Goal: Task Accomplishment & Management: Complete application form

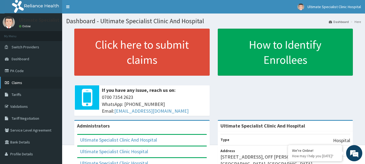
click at [23, 80] on link "Claims" at bounding box center [31, 83] width 62 height 12
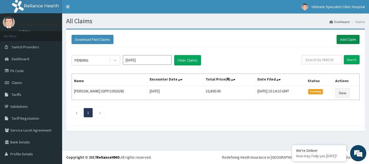
click at [346, 40] on link "Add Claim" at bounding box center [348, 39] width 23 height 9
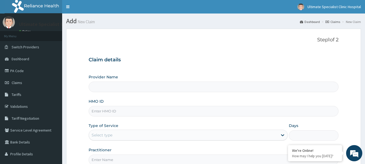
type input "Ultimate Specialist Clinic And Hospital"
click at [118, 101] on div "HMO ID" at bounding box center [214, 108] width 250 height 18
click at [111, 115] on input "HMO ID" at bounding box center [214, 111] width 250 height 11
paste input "GPP/10018/C"
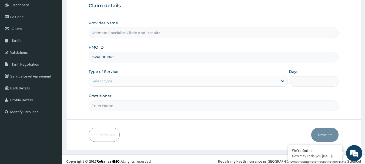
type input "GPP/10018/C"
click at [133, 75] on div "Type of Service Select type" at bounding box center [188, 78] width 199 height 18
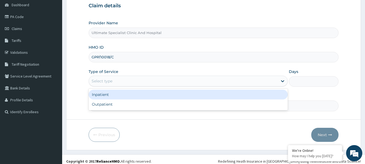
click at [122, 77] on div "Select type" at bounding box center [188, 81] width 199 height 11
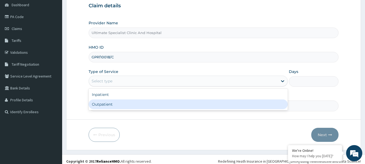
click at [118, 105] on div "Outpatient" at bounding box center [188, 105] width 199 height 10
type input "1"
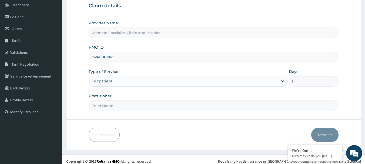
click at [122, 105] on input "Practitioner" at bounding box center [214, 106] width 250 height 11
type input "DR ESEOSE"
click at [322, 135] on button "Next" at bounding box center [325, 135] width 27 height 14
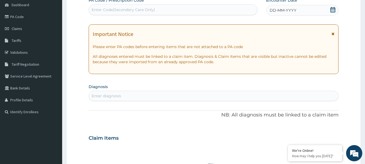
click at [332, 9] on icon at bounding box center [333, 9] width 5 height 5
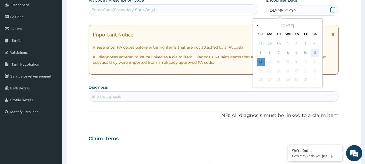
click at [313, 51] on div "11" at bounding box center [315, 53] width 8 height 8
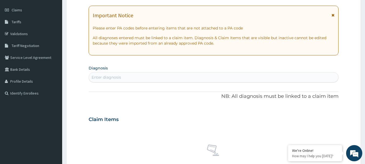
scroll to position [81, 0]
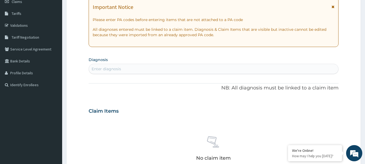
click at [141, 70] on div "Enter diagnosis" at bounding box center [214, 69] width 250 height 9
type input "m"
type input "M"
type input "UPPER"
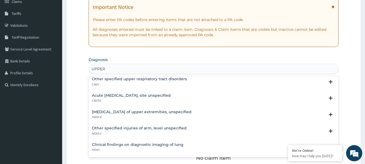
scroll to position [0, 0]
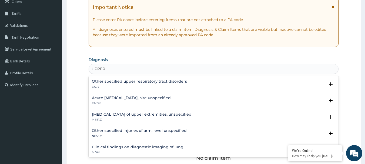
click at [143, 98] on h4 "Acute upper respiratory infection, site unspecified" at bounding box center [131, 98] width 79 height 4
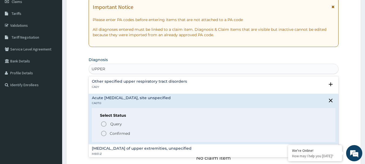
click at [105, 136] on icon "status option filled" at bounding box center [104, 133] width 6 height 6
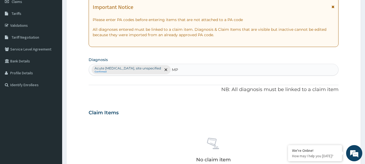
type input "M"
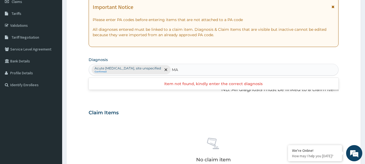
type input "M"
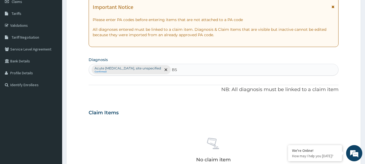
type input "B"
type input "S"
type input "M"
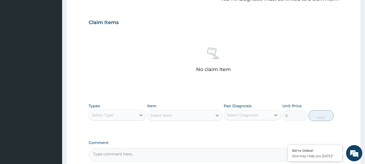
scroll to position [189, 0]
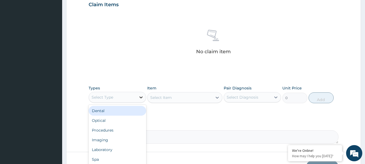
click at [140, 98] on icon at bounding box center [140, 97] width 5 height 5
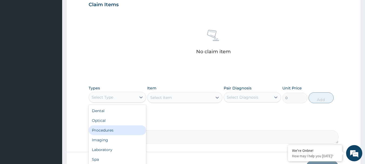
click at [112, 130] on div "Procedures" at bounding box center [118, 130] width 58 height 10
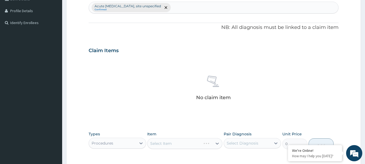
scroll to position [108, 0]
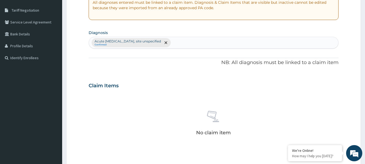
click at [194, 44] on div "Acute upper respiratory infection, site unspecified Confirmed" at bounding box center [214, 42] width 250 height 11
type input "M"
type input "B"
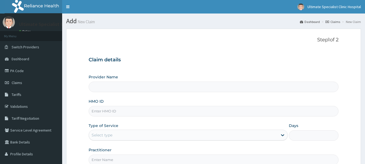
scroll to position [58, 0]
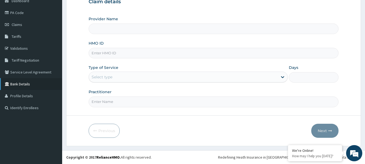
type input "Ultimate Specialist Clinic And Hospital"
click at [105, 52] on input "HMO ID" at bounding box center [214, 53] width 250 height 11
paste input "GPP/10018/C"
type input "GPP/10018/C"
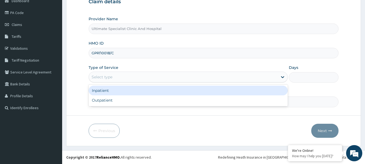
click at [125, 76] on div "Select type" at bounding box center [183, 77] width 189 height 9
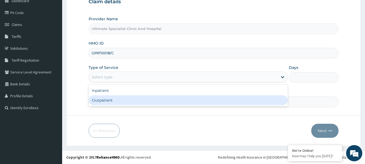
click at [113, 102] on div "Outpatient" at bounding box center [188, 100] width 199 height 10
type input "1"
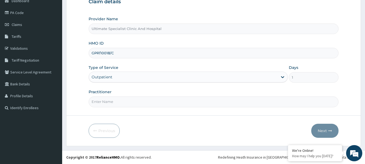
click at [123, 113] on form "Step 1 of 2 Claim details Provider Name Ultimate Specialist Clinic And Hospital…" at bounding box center [213, 59] width 295 height 176
click at [123, 106] on input "Practitioner" at bounding box center [214, 102] width 250 height 11
type input "DR ESEOSE"
click at [319, 134] on button "Next" at bounding box center [325, 131] width 27 height 14
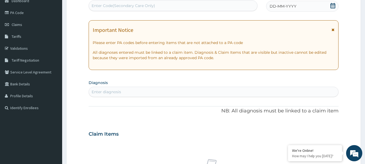
click at [331, 4] on icon at bounding box center [333, 5] width 5 height 5
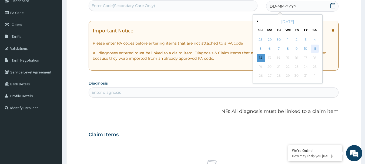
click at [314, 45] on div "11" at bounding box center [315, 49] width 8 height 8
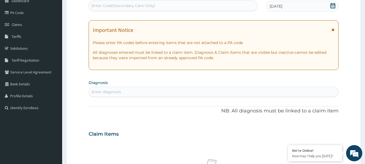
click at [120, 90] on div "Enter diagnosis" at bounding box center [106, 91] width 29 height 5
type input "M"
type input "B"
type input "P"
type input "B"
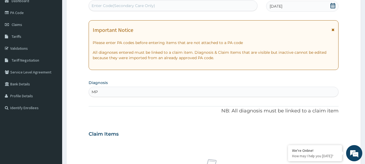
type input "M"
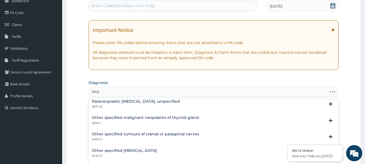
scroll to position [52, 0]
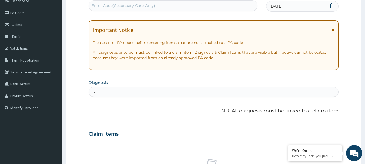
type input "P"
type input "UPPER"
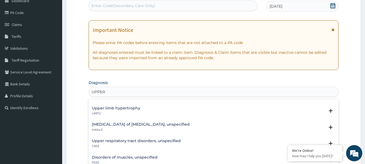
scroll to position [81, 0]
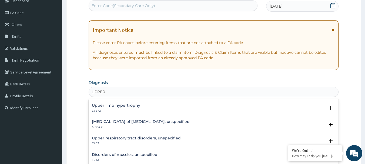
click at [137, 139] on h4 "Upper respiratory tract disorders, unspecified" at bounding box center [136, 138] width 89 height 4
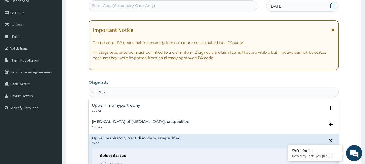
scroll to position [135, 0]
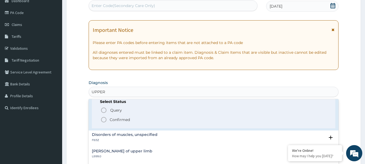
click at [107, 120] on icon "status option filled" at bounding box center [104, 120] width 6 height 6
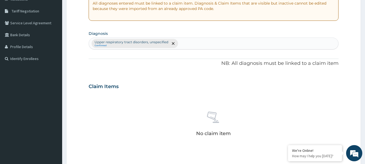
scroll to position [166, 0]
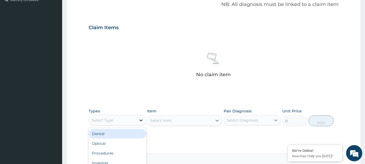
click at [141, 121] on icon at bounding box center [141, 121] width 3 height 2
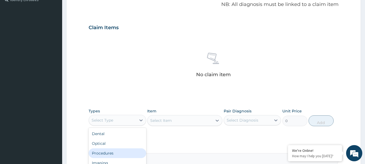
click at [112, 153] on div "Procedures" at bounding box center [118, 153] width 58 height 10
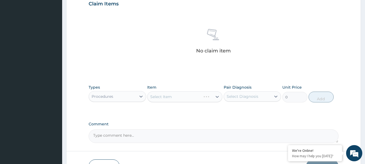
scroll to position [193, 0]
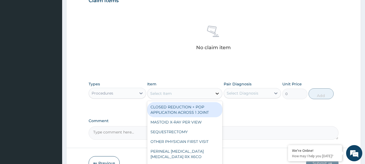
click at [216, 95] on icon at bounding box center [217, 93] width 5 height 5
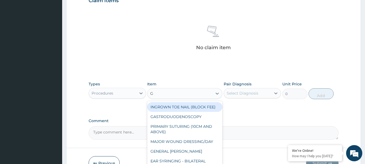
type input "GP"
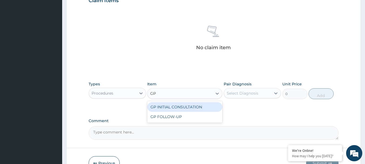
click at [176, 106] on div "GP INITIAL CONSULTATION" at bounding box center [184, 107] width 75 height 10
type input "4000"
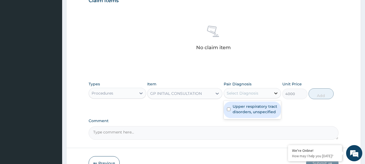
click at [276, 93] on icon at bounding box center [275, 93] width 5 height 5
click at [233, 109] on label "Upper respiratory tract disorders, unspecified" at bounding box center [255, 109] width 45 height 11
checkbox input "true"
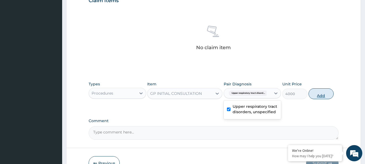
click at [325, 94] on button "Add" at bounding box center [321, 93] width 25 height 11
type input "0"
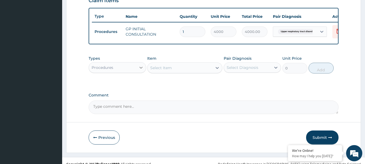
click at [141, 69] on icon at bounding box center [141, 68] width 3 height 2
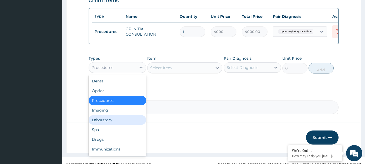
click at [114, 124] on div "Laboratory" at bounding box center [118, 120] width 58 height 10
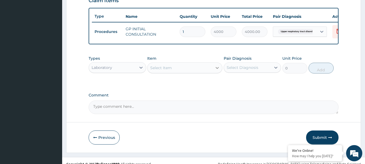
click at [219, 71] on icon at bounding box center [217, 67] width 5 height 5
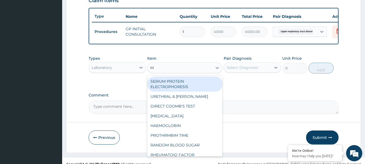
type input "MP"
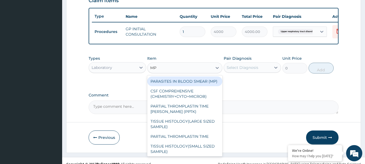
click at [196, 85] on div "PARASITES IN BLOOD SMEAR (MP)" at bounding box center [184, 82] width 75 height 10
type input "3000"
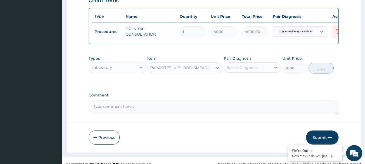
click at [277, 69] on icon at bounding box center [276, 68] width 3 height 2
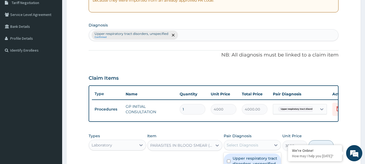
scroll to position [112, 0]
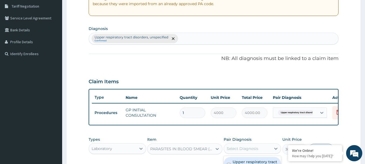
click at [191, 38] on div "Upper respiratory tract disorders, unspecified Confirmed" at bounding box center [214, 38] width 250 height 11
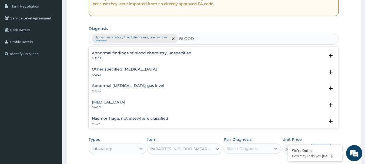
scroll to position [595, 0]
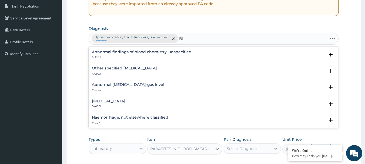
type input "B"
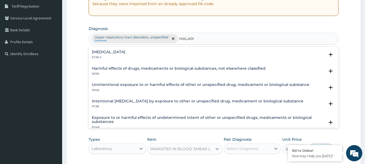
type input "[MEDICAL_DATA]"
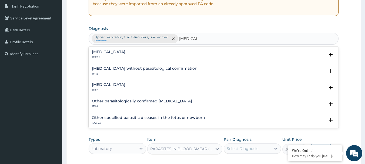
click at [123, 83] on h4 "[MEDICAL_DATA]" at bounding box center [109, 85] width 34 height 4
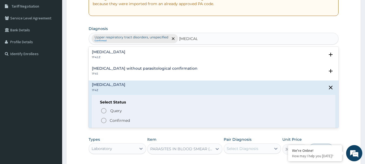
click at [103, 118] on icon "status option filled" at bounding box center [104, 120] width 6 height 6
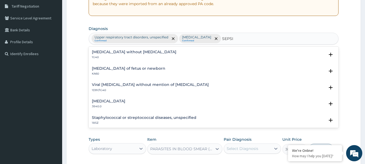
type input "[MEDICAL_DATA]"
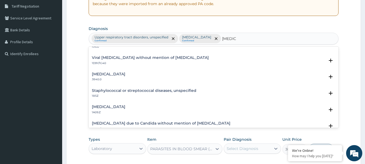
scroll to position [0, 0]
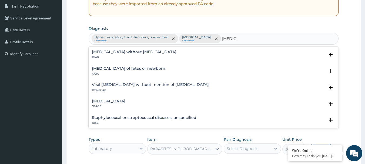
click at [123, 50] on h4 "Sepsis without septic shock" at bounding box center [134, 52] width 85 height 4
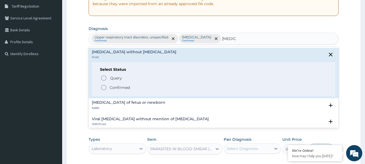
click at [104, 88] on icon "status option filled" at bounding box center [104, 87] width 6 height 6
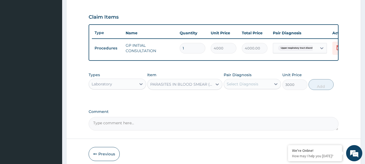
scroll to position [193, 0]
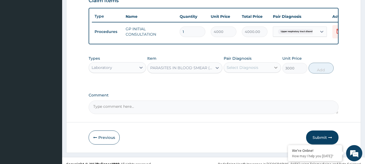
click at [274, 70] on icon at bounding box center [275, 67] width 5 height 5
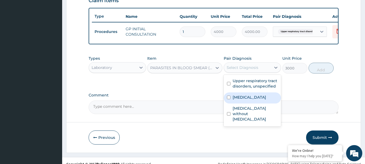
click at [226, 101] on div "Malaria, unspecified" at bounding box center [253, 97] width 58 height 11
checkbox input "true"
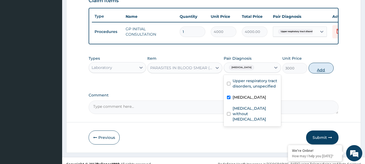
click at [318, 71] on button "Add" at bounding box center [321, 68] width 25 height 11
type input "0"
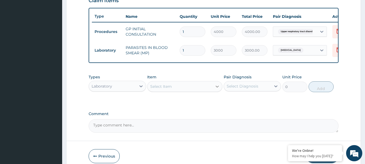
click at [217, 88] on icon at bounding box center [217, 87] width 3 height 2
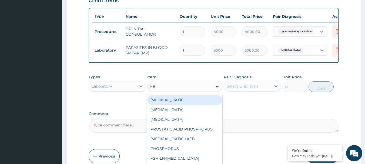
type input "FBC"
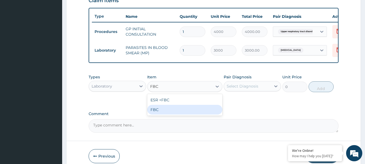
click at [154, 115] on div "FBC" at bounding box center [184, 110] width 75 height 10
type input "5000"
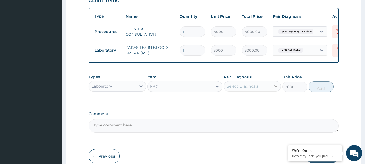
click at [274, 89] on icon at bounding box center [275, 86] width 5 height 5
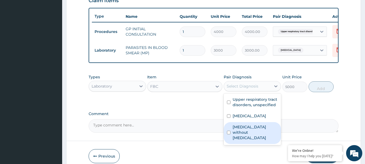
click at [230, 134] on input "checkbox" at bounding box center [229, 133] width 4 height 4
checkbox input "true"
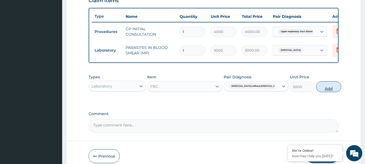
click at [319, 91] on button "Add" at bounding box center [328, 86] width 25 height 11
type input "0"
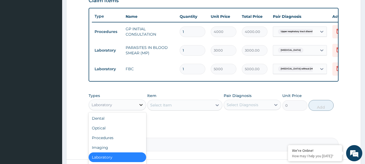
click at [142, 107] on icon at bounding box center [140, 104] width 5 height 5
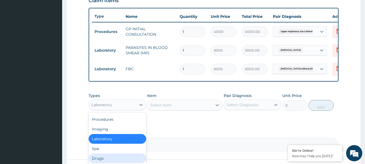
click at [103, 160] on div "Drugs" at bounding box center [118, 159] width 58 height 10
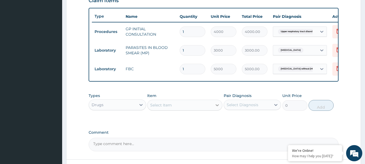
click at [217, 108] on icon at bounding box center [217, 105] width 5 height 5
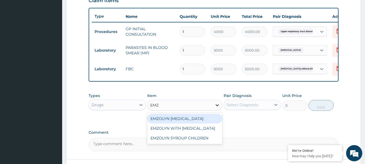
type input "EMZO"
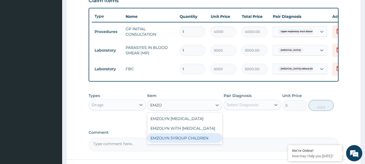
click at [197, 142] on div "EMZOLYN SYROUP CHILDREN" at bounding box center [184, 138] width 75 height 10
type input "2450"
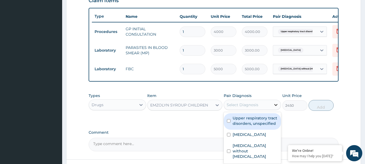
click at [276, 108] on icon at bounding box center [275, 104] width 5 height 5
click at [229, 123] on input "checkbox" at bounding box center [229, 121] width 4 height 4
checkbox input "true"
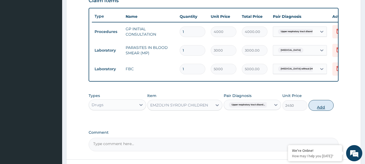
click at [320, 109] on button "Add" at bounding box center [321, 105] width 25 height 11
type input "0"
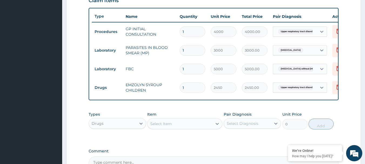
scroll to position [220, 0]
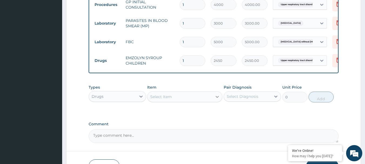
click at [217, 98] on icon at bounding box center [217, 97] width 3 height 2
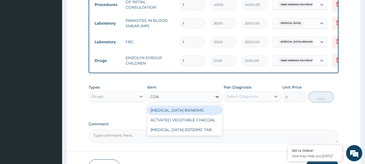
type input "COAR"
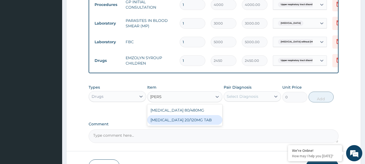
click at [193, 125] on div "COARTEM 20/120MG TAB" at bounding box center [184, 120] width 75 height 10
type input "300"
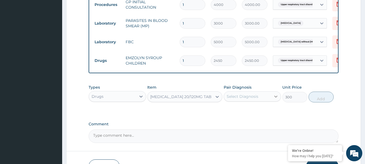
click at [276, 99] on icon at bounding box center [275, 96] width 5 height 5
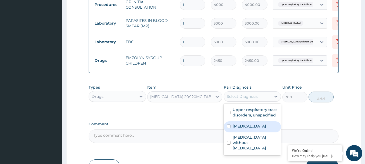
click at [231, 132] on div "[MEDICAL_DATA]" at bounding box center [253, 126] width 58 height 11
checkbox input "true"
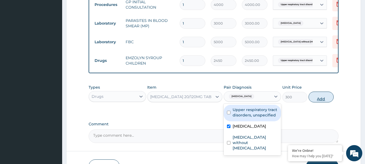
click at [322, 101] on button "Add" at bounding box center [321, 97] width 25 height 11
type input "0"
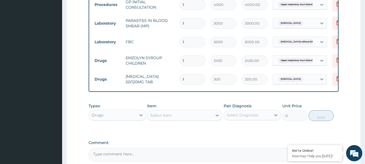
type input "0.00"
type input "6"
type input "1800.00"
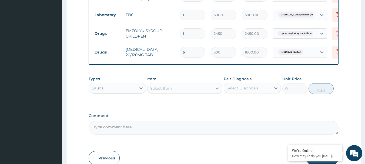
type input "6"
click at [216, 91] on icon at bounding box center [217, 88] width 5 height 5
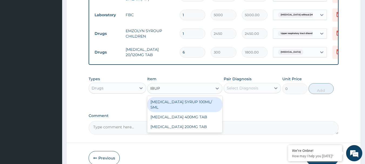
type input "IBUPR"
click at [172, 106] on div "[MEDICAL_DATA] SYRUP 100ML/ 5ML" at bounding box center [184, 104] width 75 height 15
type input "3150"
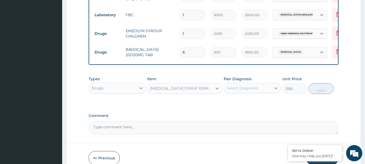
click at [275, 89] on icon at bounding box center [276, 88] width 3 height 2
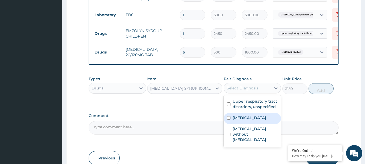
click at [229, 120] on input "checkbox" at bounding box center [229, 118] width 4 height 4
checkbox input "true"
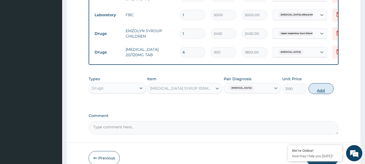
click at [322, 91] on button "Add" at bounding box center [321, 88] width 25 height 11
type input "0"
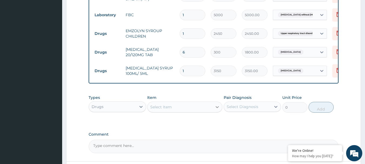
click at [218, 108] on icon at bounding box center [217, 107] width 3 height 2
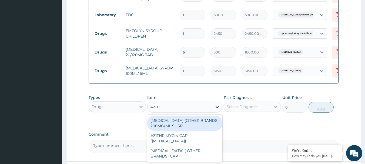
type input "AZITHR"
click at [187, 126] on div "[MEDICAL_DATA] (OTHER BRANDS) 200MG/ML SUSP" at bounding box center [184, 123] width 75 height 15
type input "4000"
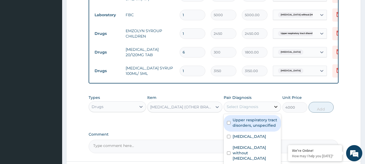
click at [278, 110] on icon at bounding box center [275, 106] width 5 height 5
click at [230, 125] on input "checkbox" at bounding box center [229, 123] width 4 height 4
checkbox input "true"
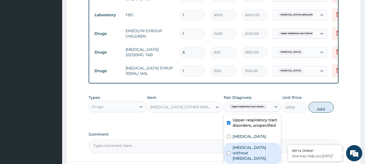
click at [231, 155] on div "Sepsis without septic shock" at bounding box center [253, 154] width 58 height 22
checkbox input "true"
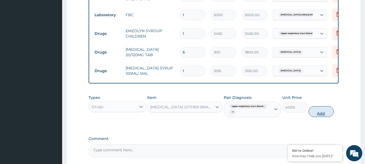
click at [323, 115] on button "Add" at bounding box center [321, 111] width 25 height 11
type input "0"
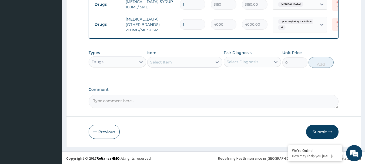
scroll to position [319, 0]
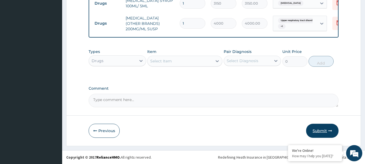
click at [319, 128] on button "Submit" at bounding box center [322, 131] width 32 height 14
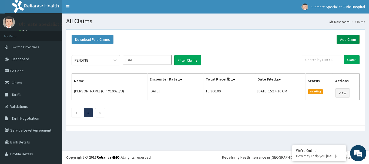
click at [345, 39] on link "Add Claim" at bounding box center [348, 39] width 23 height 9
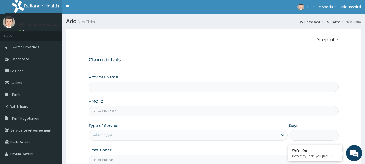
type input "Ultimate Specialist Clinic And Hospital"
click at [107, 114] on input "HMO ID" at bounding box center [214, 111] width 250 height 11
paste input "OIE/10028/A"
type input "OIE/10028/A"
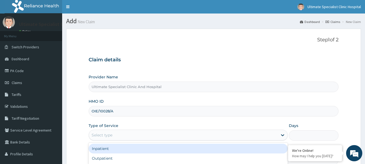
click at [130, 133] on div "Select type" at bounding box center [183, 135] width 189 height 9
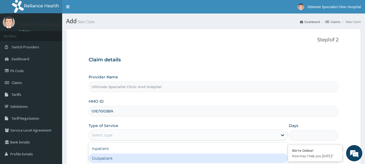
click at [116, 156] on div "Outpatient" at bounding box center [188, 159] width 199 height 10
type input "1"
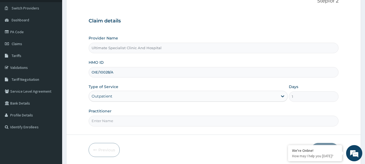
scroll to position [58, 0]
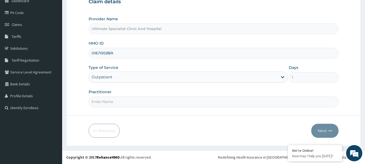
click at [122, 100] on input "Practitioner" at bounding box center [214, 102] width 250 height 11
type input "DR KOKO"
click at [329, 130] on button "Next" at bounding box center [325, 131] width 27 height 14
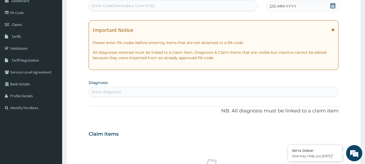
click at [120, 93] on div "Enter diagnosis" at bounding box center [106, 91] width 29 height 5
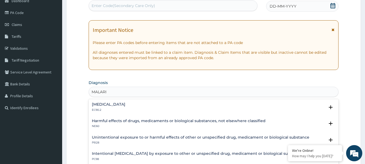
type input "MALARIA"
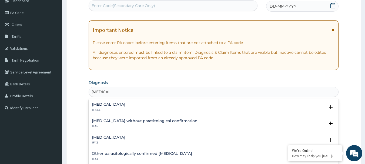
click at [110, 137] on h4 "Malaria, unspecified" at bounding box center [109, 138] width 34 height 4
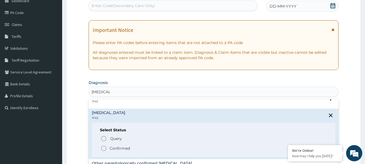
scroll to position [27, 0]
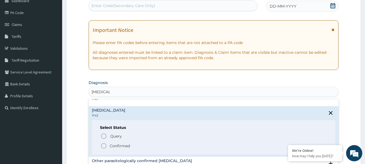
click at [106, 146] on circle "status option filled" at bounding box center [103, 146] width 5 height 5
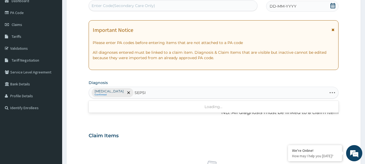
type input "SEPSIS"
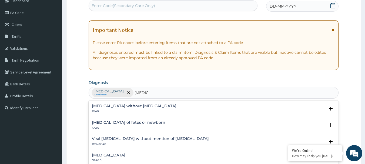
click at [127, 107] on h4 "Sepsis without septic shock" at bounding box center [134, 106] width 85 height 4
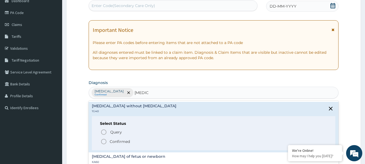
click at [104, 139] on icon "status option filled" at bounding box center [104, 141] width 6 height 6
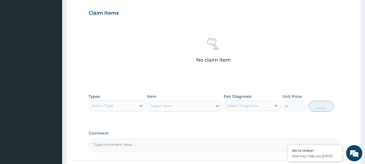
scroll to position [220, 0]
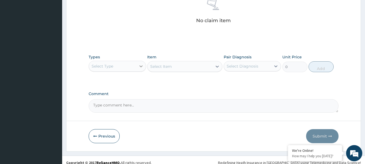
click at [142, 67] on icon at bounding box center [140, 66] width 5 height 5
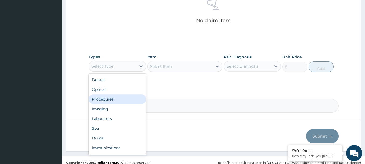
click at [111, 100] on div "Procedures" at bounding box center [118, 99] width 58 height 10
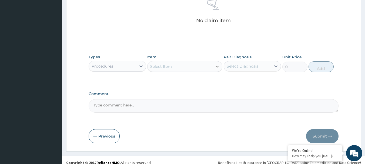
click at [216, 67] on icon at bounding box center [217, 66] width 5 height 5
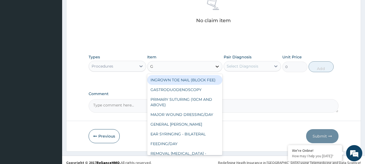
type input "GP"
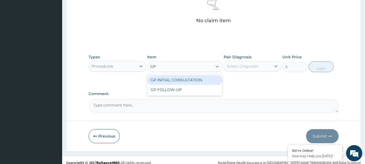
click at [200, 81] on div "GP INITIAL CONSULTATION" at bounding box center [184, 80] width 75 height 10
type input "4000"
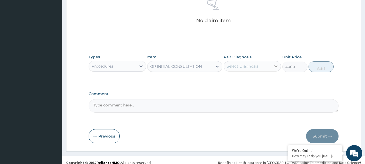
click at [276, 68] on icon at bounding box center [275, 66] width 5 height 5
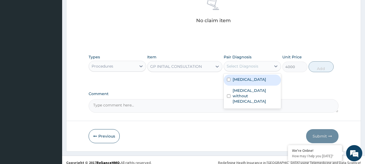
click at [235, 82] on div "[MEDICAL_DATA]" at bounding box center [253, 80] width 58 height 11
checkbox input "true"
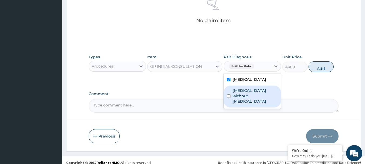
click at [235, 96] on label "[MEDICAL_DATA] without [MEDICAL_DATA]" at bounding box center [255, 96] width 45 height 16
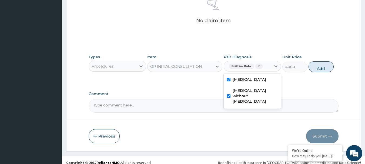
checkbox input "true"
click at [318, 65] on button "Add" at bounding box center [321, 66] width 25 height 11
type input "0"
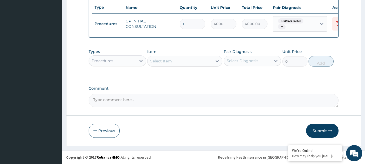
scroll to position [206, 0]
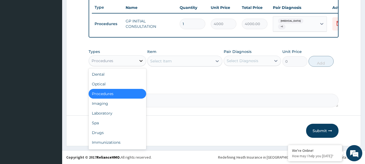
click at [142, 60] on icon at bounding box center [140, 60] width 5 height 5
click at [102, 132] on div "Drugs" at bounding box center [118, 133] width 58 height 10
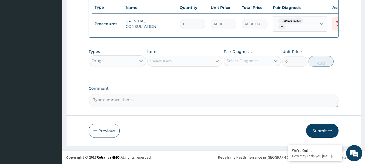
click at [217, 62] on icon at bounding box center [217, 60] width 5 height 5
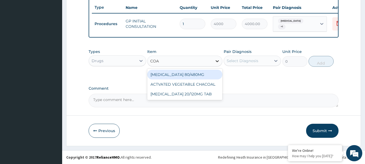
type input "[PERSON_NAME]"
click at [179, 71] on div "[MEDICAL_DATA] 80/480MG" at bounding box center [184, 75] width 75 height 10
type input "4500"
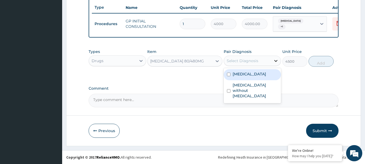
click at [276, 61] on icon at bounding box center [276, 61] width 3 height 2
click at [229, 76] on div "[MEDICAL_DATA]" at bounding box center [253, 74] width 58 height 11
checkbox input "true"
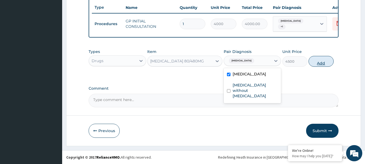
click at [322, 62] on button "Add" at bounding box center [321, 61] width 25 height 11
type input "0"
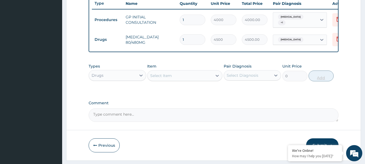
type input "0.00"
type input "6"
type input "27000.00"
type input "6"
click at [219, 78] on icon at bounding box center [217, 75] width 5 height 5
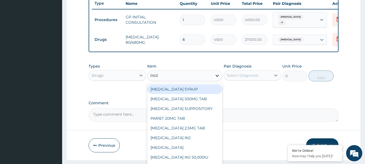
type input "PARA"
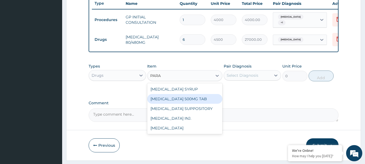
click at [184, 102] on div "[MEDICAL_DATA] 500MG TAB" at bounding box center [184, 99] width 75 height 10
type input "40"
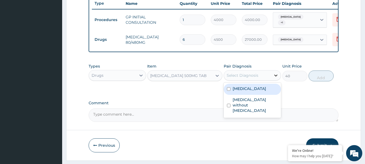
click at [275, 78] on icon at bounding box center [275, 75] width 5 height 5
click at [232, 95] on div "[MEDICAL_DATA]" at bounding box center [253, 89] width 58 height 11
checkbox input "true"
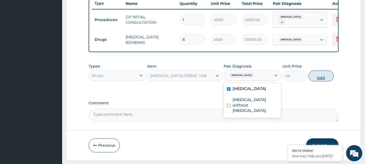
click at [324, 77] on button "Add" at bounding box center [321, 76] width 25 height 11
type input "0"
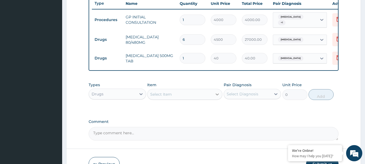
click at [218, 97] on icon at bounding box center [217, 94] width 5 height 5
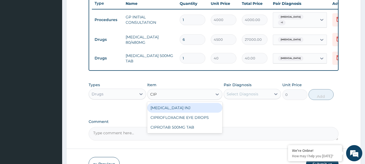
type input "CIPR"
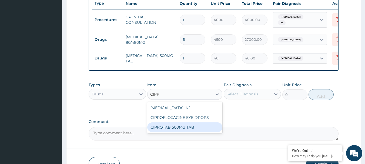
click at [197, 132] on div "CIPROTAB 500MG TAB" at bounding box center [184, 128] width 75 height 10
type input "500"
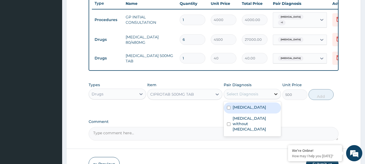
click at [278, 97] on icon at bounding box center [275, 93] width 5 height 5
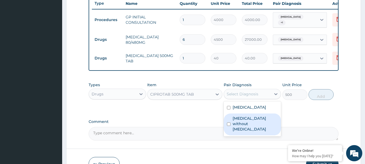
click at [232, 128] on div "[MEDICAL_DATA] without [MEDICAL_DATA]" at bounding box center [253, 125] width 58 height 22
checkbox input "true"
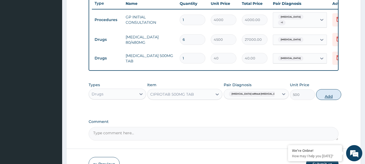
click at [318, 95] on button "Add" at bounding box center [328, 94] width 25 height 11
type input "0"
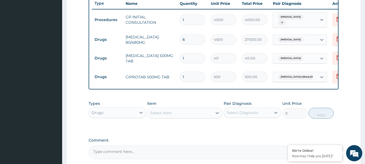
type input "10"
type input "5000.00"
type input "10"
click at [189, 58] on input "1" at bounding box center [193, 58] width 26 height 11
type input "18"
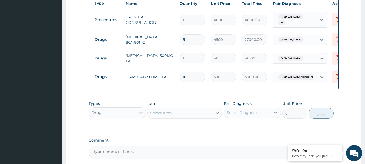
type input "720.00"
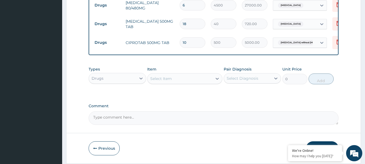
scroll to position [262, 0]
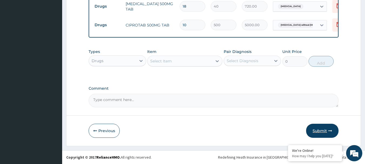
type input "18"
click at [319, 130] on button "Submit" at bounding box center [322, 131] width 32 height 14
click at [326, 129] on button "Submit" at bounding box center [322, 131] width 32 height 14
click at [319, 128] on button "Submit" at bounding box center [322, 131] width 32 height 14
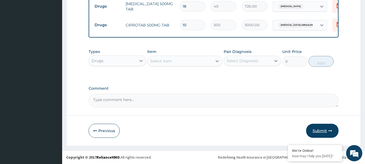
click at [321, 129] on button "Submit" at bounding box center [322, 131] width 32 height 14
click at [327, 127] on button "Submit" at bounding box center [322, 131] width 32 height 14
click at [321, 130] on button "Submit" at bounding box center [322, 131] width 32 height 14
click at [320, 129] on button "Submit" at bounding box center [322, 131] width 32 height 14
click at [323, 130] on button "Submit" at bounding box center [322, 131] width 32 height 14
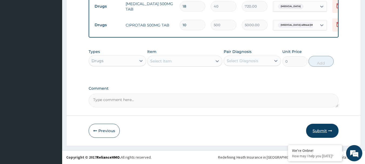
click at [323, 130] on button "Submit" at bounding box center [322, 131] width 32 height 14
click at [323, 129] on button "Submit" at bounding box center [322, 131] width 32 height 14
click at [321, 130] on button "Submit" at bounding box center [322, 131] width 32 height 14
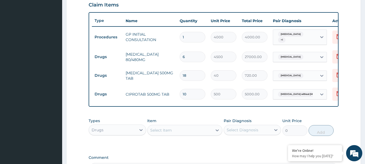
scroll to position [127, 0]
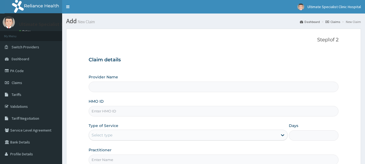
scroll to position [58, 0]
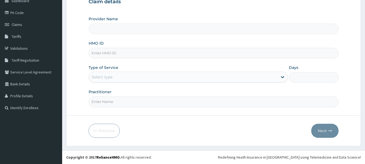
type input "Ultimate Specialist Clinic And Hospital"
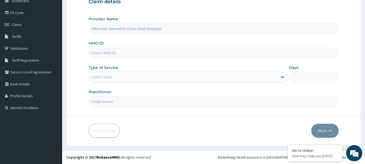
click at [115, 50] on input "HMO ID" at bounding box center [214, 53] width 250 height 11
paste input "OIE/10028/A"
type input "OIE/10028/A"
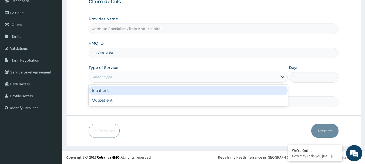
click at [129, 78] on div "Select type" at bounding box center [183, 77] width 189 height 9
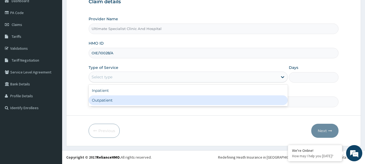
click at [121, 101] on div "Outpatient" at bounding box center [188, 100] width 199 height 10
type input "1"
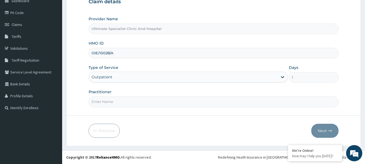
click at [129, 102] on input "Practitioner" at bounding box center [214, 102] width 250 height 11
type input "DR [PERSON_NAME]"
click at [324, 127] on button "Next" at bounding box center [325, 131] width 27 height 14
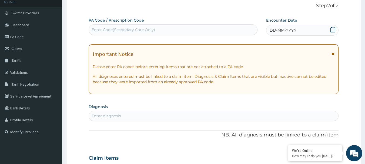
scroll to position [31, 0]
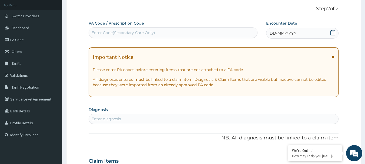
click at [332, 31] on icon at bounding box center [333, 32] width 5 height 5
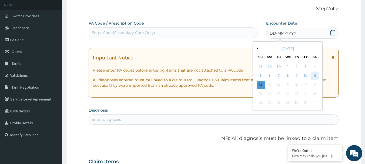
click at [316, 76] on div "11" at bounding box center [315, 76] width 8 height 8
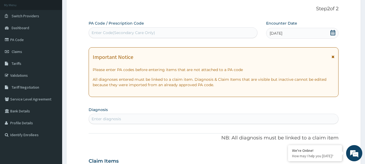
click at [117, 119] on div "Enter diagnosis" at bounding box center [106, 118] width 29 height 5
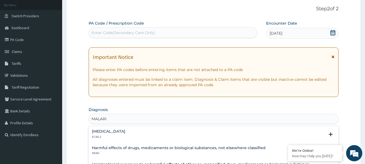
type input "[MEDICAL_DATA]"
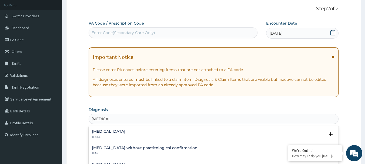
scroll to position [27, 0]
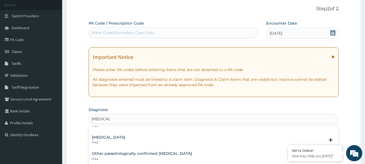
click at [120, 138] on h4 "[MEDICAL_DATA]" at bounding box center [109, 138] width 34 height 4
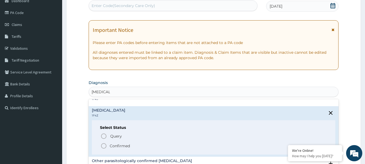
click at [105, 145] on icon "status option filled" at bounding box center [104, 146] width 6 height 6
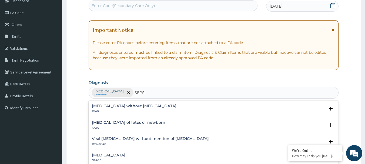
type input "[MEDICAL_DATA]"
click at [107, 105] on h4 "[MEDICAL_DATA] without [MEDICAL_DATA]" at bounding box center [134, 106] width 85 height 4
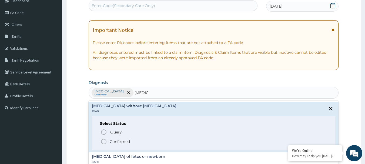
click at [104, 141] on icon "status option filled" at bounding box center [104, 141] width 6 height 6
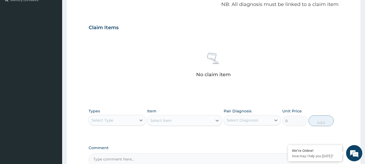
scroll to position [193, 0]
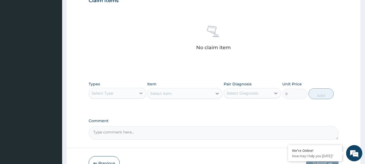
click at [143, 93] on icon at bounding box center [140, 93] width 5 height 5
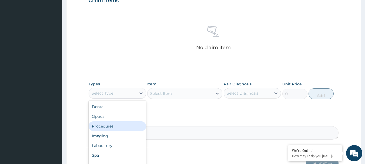
click at [107, 128] on div "Procedures" at bounding box center [118, 126] width 58 height 10
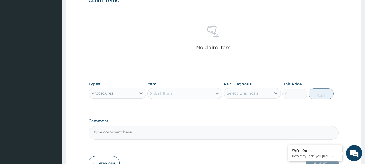
click at [216, 94] on icon at bounding box center [217, 93] width 5 height 5
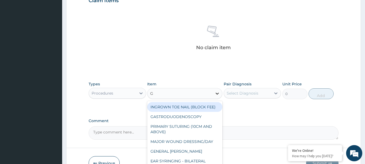
type input "GP"
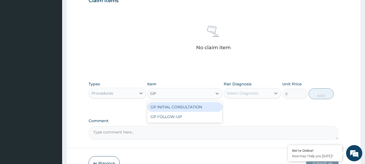
click at [196, 107] on div "GP INITIAL CONSULTATION" at bounding box center [184, 107] width 75 height 10
type input "4000"
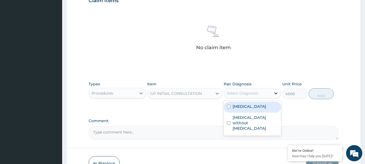
click at [277, 94] on icon at bounding box center [275, 93] width 5 height 5
click at [231, 106] on div "[MEDICAL_DATA]" at bounding box center [253, 107] width 58 height 11
checkbox input "true"
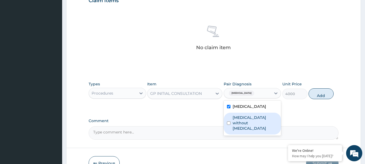
click at [229, 121] on input "checkbox" at bounding box center [229, 123] width 4 height 4
checkbox input "true"
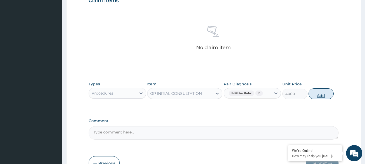
click at [321, 94] on button "Add" at bounding box center [321, 93] width 25 height 11
type input "0"
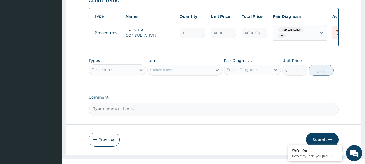
click at [140, 72] on icon at bounding box center [140, 69] width 5 height 5
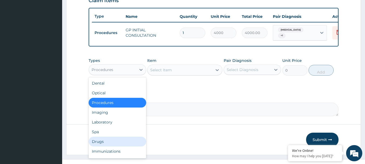
click at [99, 144] on div "Drugs" at bounding box center [118, 142] width 58 height 10
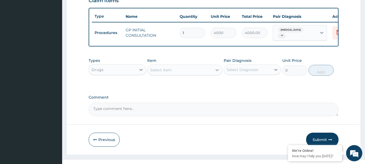
click at [219, 73] on icon at bounding box center [217, 69] width 5 height 5
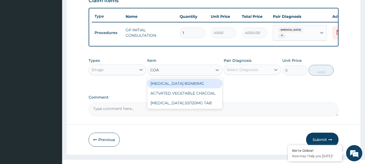
type input "[PERSON_NAME]"
click at [190, 86] on div "[MEDICAL_DATA] 80/480MG" at bounding box center [184, 84] width 75 height 10
type input "4500"
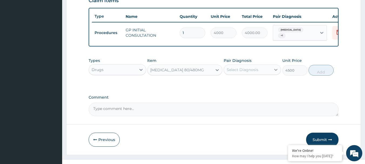
click at [278, 72] on icon at bounding box center [275, 69] width 5 height 5
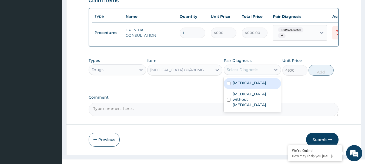
click at [228, 85] on input "checkbox" at bounding box center [229, 84] width 4 height 4
checkbox input "true"
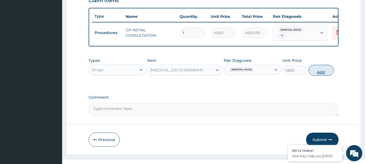
click at [327, 75] on button "Add" at bounding box center [321, 70] width 25 height 11
type input "0"
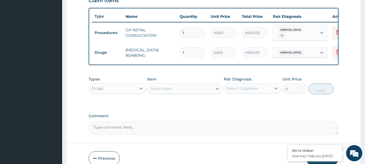
click at [163, 91] on div "Select Item" at bounding box center [161, 88] width 22 height 5
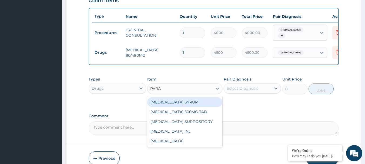
type input "PARAC"
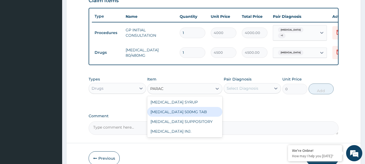
click at [163, 117] on div "[MEDICAL_DATA] 500MG TAB" at bounding box center [184, 112] width 75 height 10
type input "40"
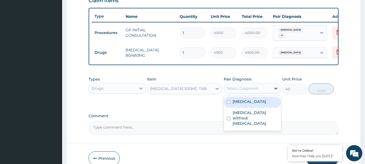
click at [278, 91] on icon at bounding box center [275, 88] width 5 height 5
click at [234, 104] on label "[MEDICAL_DATA]" at bounding box center [250, 101] width 34 height 5
checkbox input "true"
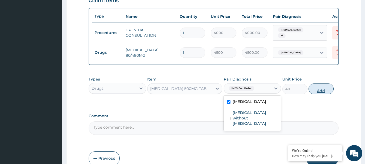
click at [325, 94] on button "Add" at bounding box center [321, 89] width 25 height 11
type input "0"
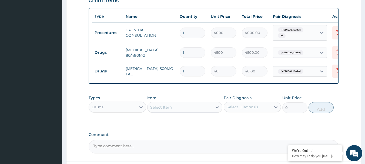
click at [200, 112] on div "Select Item" at bounding box center [180, 107] width 65 height 9
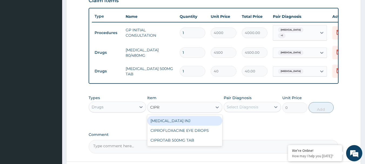
type input "[MEDICAL_DATA]"
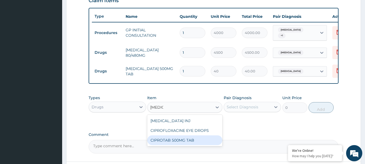
click at [176, 145] on div "CIPROTAB 500MG TAB" at bounding box center [184, 141] width 75 height 10
type input "500"
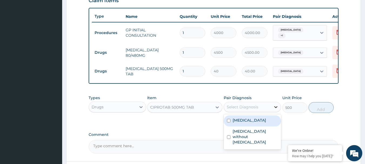
click at [273, 110] on icon at bounding box center [275, 106] width 5 height 5
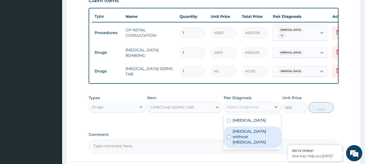
click at [229, 139] on input "checkbox" at bounding box center [229, 138] width 4 height 4
checkbox input "true"
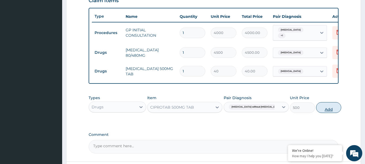
click at [320, 112] on button "Add" at bounding box center [328, 107] width 25 height 11
type input "0"
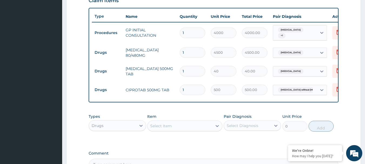
type input "10"
type input "5000.00"
type input "10"
click at [193, 67] on input "1" at bounding box center [193, 71] width 26 height 11
type input "18"
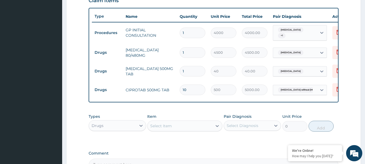
type input "720.00"
type input "18"
click at [193, 56] on input "1" at bounding box center [193, 52] width 26 height 11
type input "0.00"
type input "6"
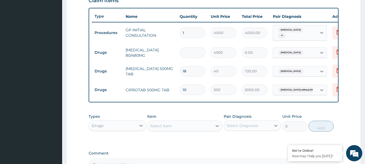
type input "27000.00"
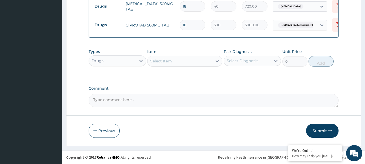
scroll to position [262, 0]
type input "6"
click at [325, 128] on button "Submit" at bounding box center [322, 131] width 32 height 14
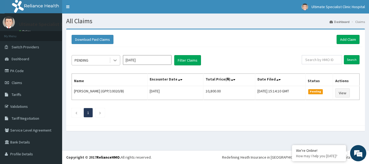
click at [116, 61] on icon at bounding box center [115, 61] width 3 height 2
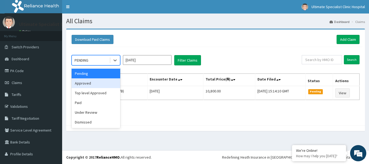
click at [94, 83] on div "Approved" at bounding box center [96, 83] width 49 height 10
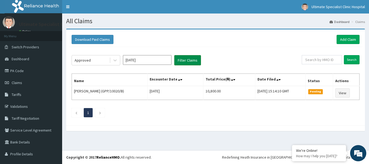
click at [186, 60] on button "Filter Claims" at bounding box center [187, 60] width 27 height 10
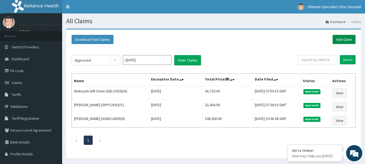
click at [345, 39] on link "Add Claim" at bounding box center [344, 39] width 23 height 9
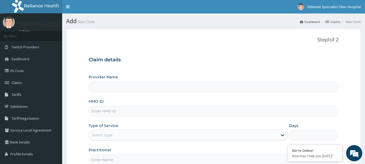
type input "Ultimate Specialist Clinic And Hospital"
click at [113, 111] on input "HMO ID" at bounding box center [214, 111] width 250 height 11
paste input "RET/36729/A"
type input "RET/36729/A"
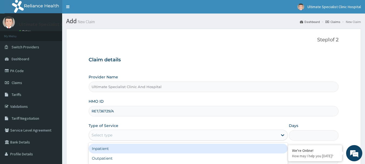
click at [121, 133] on div "Select type" at bounding box center [183, 135] width 189 height 9
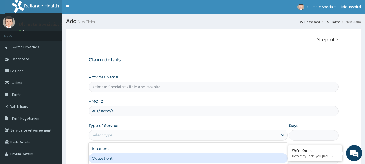
click at [114, 157] on div "Outpatient" at bounding box center [188, 159] width 199 height 10
type input "1"
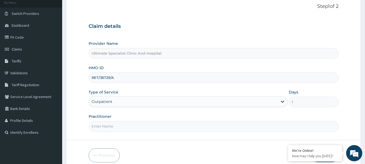
scroll to position [54, 0]
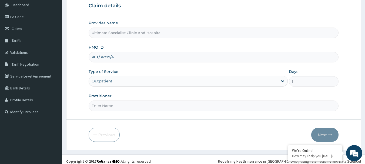
click at [119, 105] on input "Practitioner" at bounding box center [214, 106] width 250 height 11
type input "DR KOKO"
click at [322, 135] on button "Next" at bounding box center [325, 135] width 27 height 14
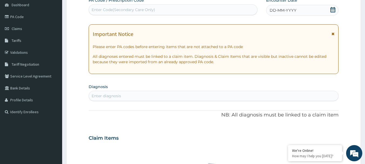
click at [334, 9] on icon at bounding box center [333, 9] width 5 height 5
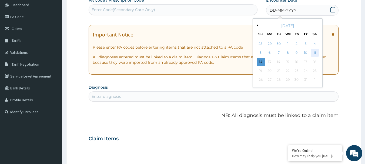
click at [315, 54] on div "11" at bounding box center [315, 53] width 8 height 8
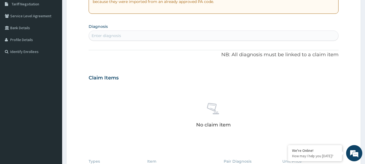
scroll to position [108, 0]
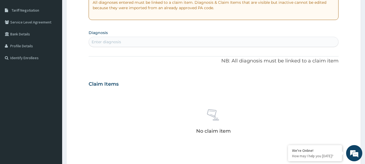
click at [141, 39] on div "Enter diagnosis" at bounding box center [214, 42] width 250 height 9
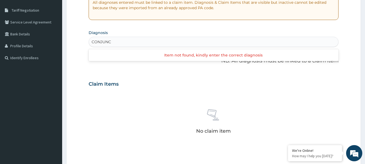
type input "CONJUNCT"
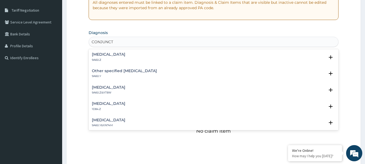
click at [125, 54] on h4 "Conjunctivitis, unspecified" at bounding box center [109, 54] width 34 height 4
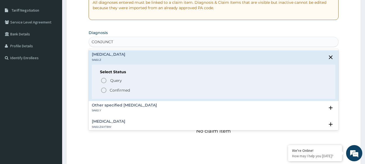
click at [103, 92] on icon "status option filled" at bounding box center [104, 90] width 6 height 6
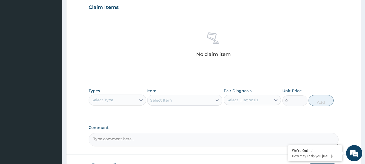
scroll to position [216, 0]
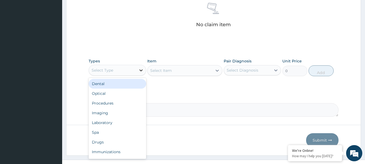
click at [140, 70] on icon at bounding box center [140, 70] width 5 height 5
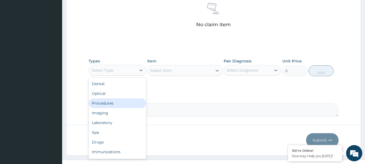
click at [107, 103] on div "Procedures" at bounding box center [118, 103] width 58 height 10
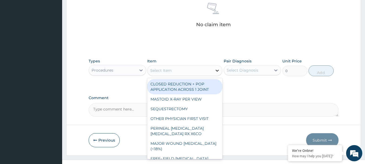
click at [217, 72] on icon at bounding box center [217, 70] width 5 height 5
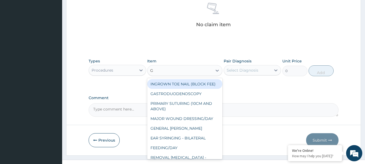
type input "GP"
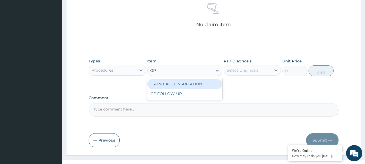
click at [202, 85] on div "GP INITIAL CONSULTATION" at bounding box center [184, 84] width 75 height 10
type input "4000"
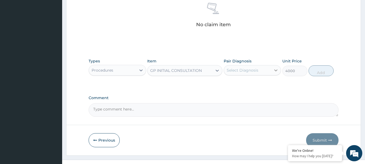
click at [274, 70] on icon at bounding box center [275, 70] width 5 height 5
click at [230, 85] on input "checkbox" at bounding box center [229, 84] width 4 height 4
checkbox input "true"
click at [318, 72] on button "Add" at bounding box center [321, 70] width 25 height 11
type input "0"
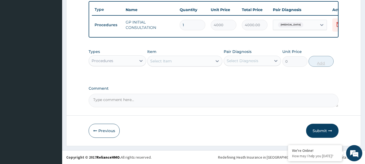
scroll to position [204, 0]
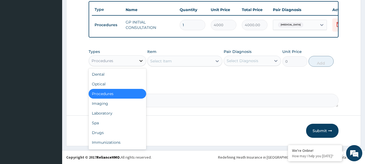
click at [142, 61] on icon at bounding box center [140, 60] width 5 height 5
click at [101, 132] on div "Drugs" at bounding box center [118, 133] width 58 height 10
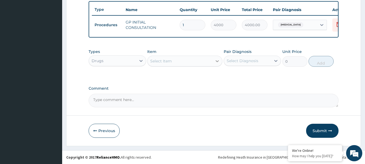
click at [217, 63] on icon at bounding box center [217, 60] width 5 height 5
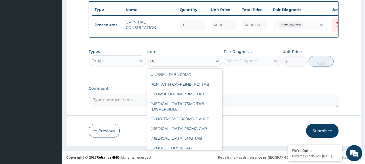
type input "B"
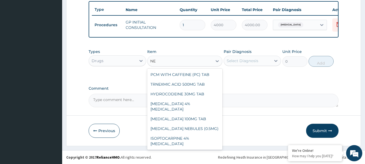
type input "N"
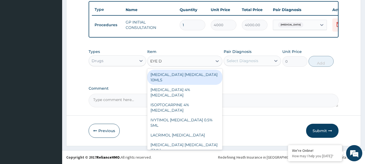
type input "EYE DR"
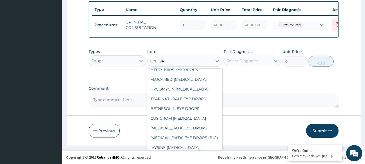
scroll to position [110, 0]
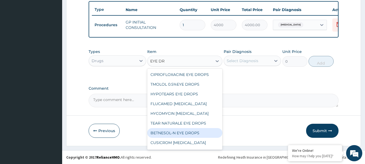
click at [190, 128] on div "BETNESOL-N EYE DROPS" at bounding box center [184, 133] width 75 height 10
type input "3500"
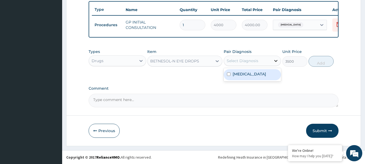
click at [277, 61] on icon at bounding box center [275, 60] width 5 height 5
click at [244, 77] on label "Conjunctivitis, unspecified" at bounding box center [250, 73] width 34 height 5
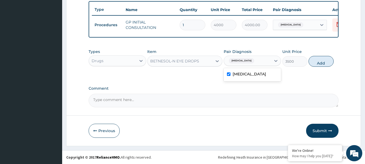
checkbox input "true"
click at [318, 60] on button "Add" at bounding box center [321, 61] width 25 height 11
type input "0"
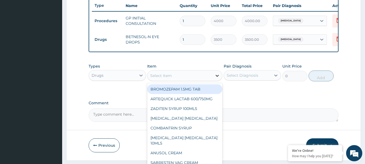
click at [219, 78] on icon at bounding box center [217, 75] width 5 height 5
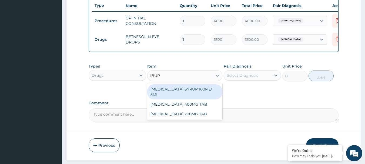
type input "IBUPR"
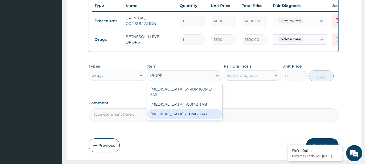
click at [196, 112] on div "IBUPROFEN 200MG TAB" at bounding box center [184, 114] width 75 height 10
type input "100"
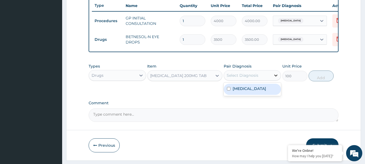
click at [276, 78] on icon at bounding box center [275, 75] width 5 height 5
click at [255, 91] on label "Conjunctivitis, unspecified" at bounding box center [250, 88] width 34 height 5
checkbox input "true"
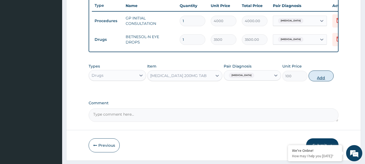
click at [316, 81] on button "Add" at bounding box center [321, 76] width 25 height 11
type input "0"
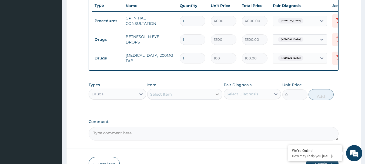
click at [218, 97] on icon at bounding box center [217, 94] width 5 height 5
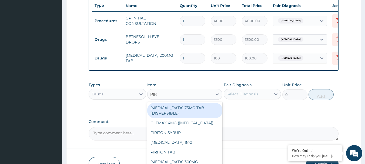
type input "PIRI"
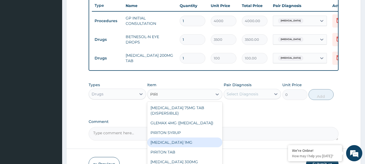
scroll to position [4, 0]
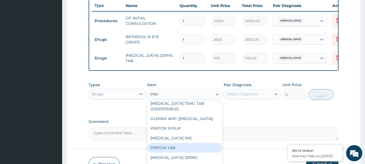
click at [185, 153] on div "PIRITON TAB" at bounding box center [184, 148] width 75 height 10
type input "80"
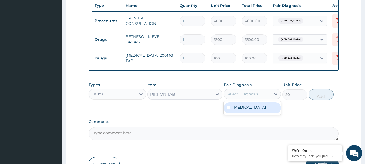
click at [270, 98] on div "Select Diagnosis" at bounding box center [247, 94] width 47 height 9
click at [236, 110] on label "Conjunctivitis, unspecified" at bounding box center [250, 107] width 34 height 5
checkbox input "true"
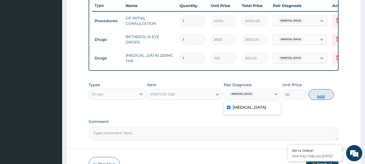
click at [324, 96] on button "Add" at bounding box center [321, 94] width 25 height 11
type input "0"
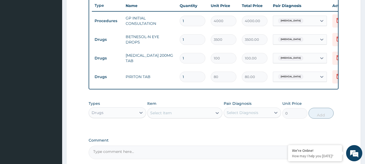
drag, startPoint x: 215, startPoint y: 118, endPoint x: 231, endPoint y: 117, distance: 15.7
click at [215, 116] on icon at bounding box center [217, 112] width 5 height 5
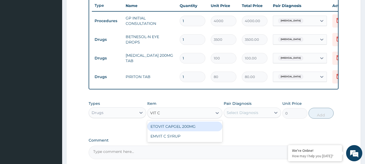
type input "VIT"
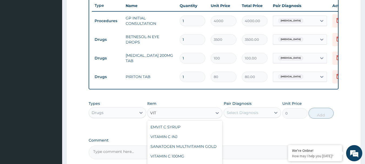
scroll to position [54, 0]
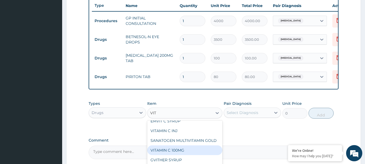
click at [176, 155] on div "VITAMIN C 100MG" at bounding box center [184, 151] width 75 height 10
type input "50"
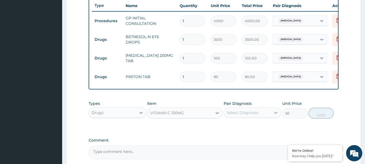
click at [278, 115] on icon at bounding box center [275, 112] width 5 height 5
click at [238, 129] on label "Conjunctivitis, unspecified" at bounding box center [250, 125] width 34 height 5
checkbox input "true"
click at [323, 114] on button "Add" at bounding box center [321, 113] width 25 height 11
type input "0"
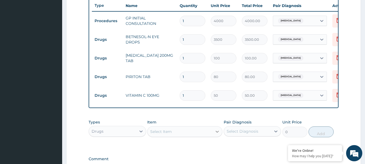
click at [217, 133] on icon at bounding box center [217, 131] width 5 height 5
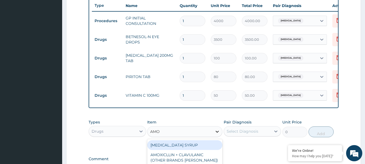
type input "AMOX"
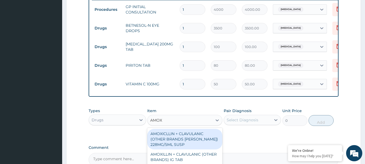
scroll to position [258, 0]
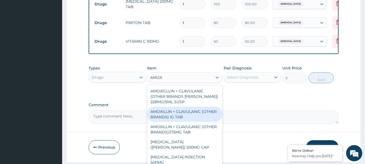
click at [194, 119] on div "AMOXILLIN + CLAVULANIC (OTHER BRANDS) IG TAB" at bounding box center [184, 114] width 75 height 15
type input "600"
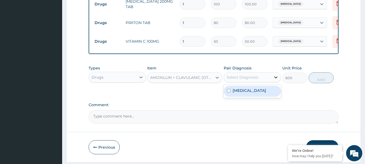
click at [275, 80] on icon at bounding box center [275, 77] width 5 height 5
click at [246, 93] on label "Conjunctivitis, unspecified" at bounding box center [250, 90] width 34 height 5
checkbox input "true"
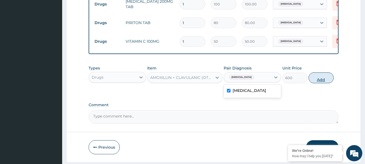
click at [330, 82] on button "Add" at bounding box center [321, 77] width 25 height 11
type input "0"
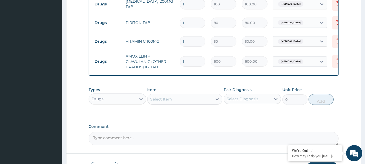
type input "10"
type input "6000.00"
type input "10"
click at [181, 41] on input "1" at bounding box center [193, 41] width 26 height 11
type input "21"
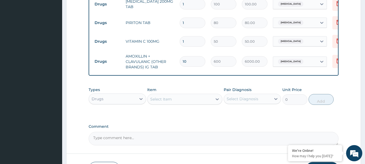
type input "1050.00"
type input "21"
click at [192, 23] on input "1" at bounding box center [193, 23] width 26 height 11
type input "10"
type input "800.00"
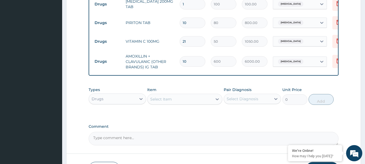
type input "10"
click at [196, 4] on input "1" at bounding box center [193, 4] width 26 height 11
type input "0.00"
type input "9"
type input "900.00"
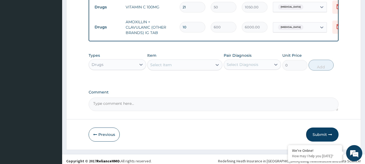
scroll to position [300, 0]
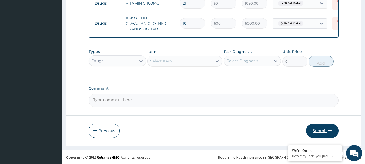
type input "9"
click at [318, 127] on button "Submit" at bounding box center [322, 131] width 32 height 14
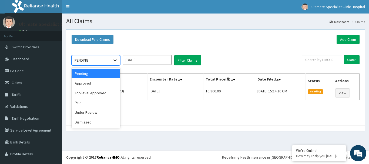
click at [116, 60] on icon at bounding box center [115, 60] width 5 height 5
click at [95, 83] on div "Approved" at bounding box center [96, 83] width 49 height 10
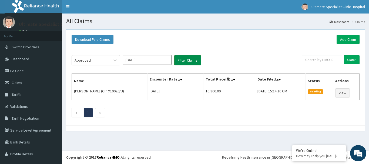
click at [186, 60] on button "Filter Claims" at bounding box center [187, 60] width 27 height 10
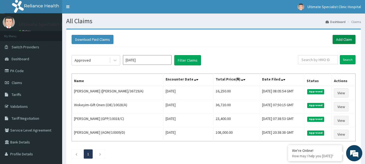
click at [346, 38] on link "Add Claim" at bounding box center [344, 39] width 23 height 9
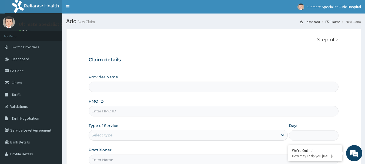
type input "Ultimate Specialist Clinic And Hospital"
click at [127, 111] on input "HMO ID" at bounding box center [214, 111] width 250 height 11
paste input "RLD/10104/A"
type input "RLD/10104/A"
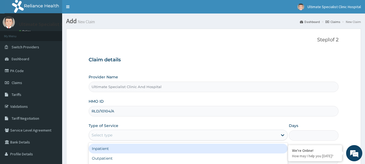
click at [117, 132] on div "Select type" at bounding box center [183, 135] width 189 height 9
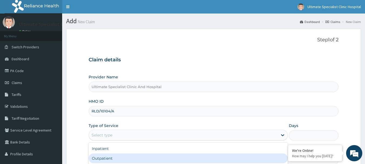
click at [108, 158] on div "Outpatient" at bounding box center [188, 159] width 199 height 10
type input "1"
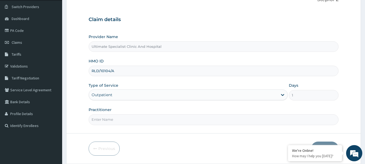
scroll to position [58, 0]
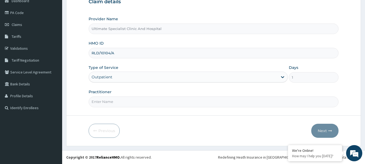
click at [128, 100] on input "Practitioner" at bounding box center [214, 102] width 250 height 11
type input "[PERSON_NAME]"
click at [328, 128] on button "Next" at bounding box center [325, 131] width 27 height 14
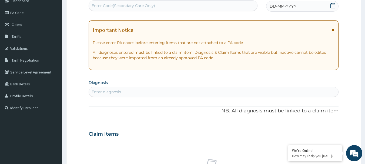
click at [334, 7] on icon at bounding box center [333, 5] width 5 height 5
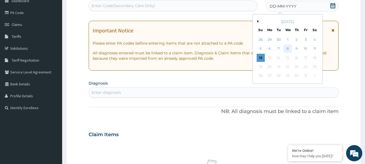
click at [287, 49] on div "8" at bounding box center [288, 49] width 8 height 8
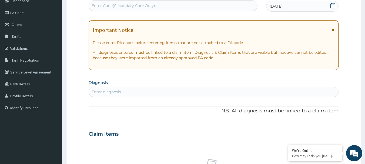
click at [122, 92] on div "Enter diagnosis" at bounding box center [214, 92] width 250 height 9
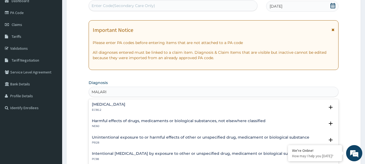
type input "[MEDICAL_DATA]"
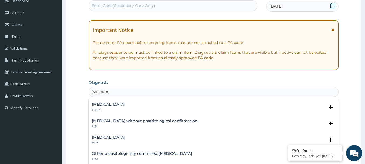
click at [107, 137] on h4 "[MEDICAL_DATA]" at bounding box center [109, 138] width 34 height 4
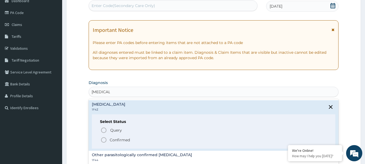
scroll to position [54, 0]
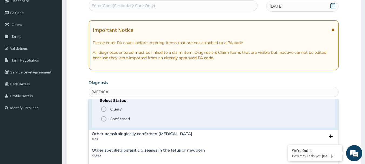
drag, startPoint x: 107, startPoint y: 118, endPoint x: 114, endPoint y: 117, distance: 7.6
click at [107, 118] on icon "status option filled" at bounding box center [104, 119] width 6 height 6
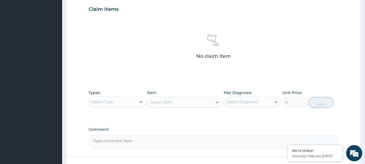
scroll to position [193, 0]
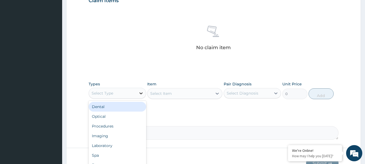
click at [141, 92] on icon at bounding box center [140, 93] width 5 height 5
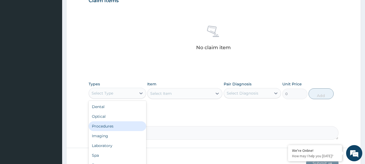
click at [109, 128] on div "Procedures" at bounding box center [118, 126] width 58 height 10
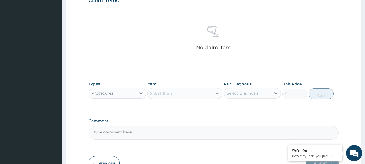
click at [217, 94] on icon at bounding box center [217, 93] width 5 height 5
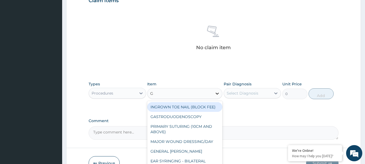
type input "GP"
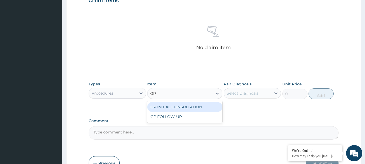
click at [171, 106] on div "GP INITIAL CONSULTATION" at bounding box center [184, 107] width 75 height 10
type input "4000"
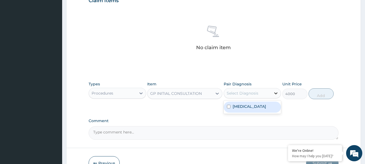
click at [275, 92] on icon at bounding box center [275, 93] width 5 height 5
click at [230, 106] on input "checkbox" at bounding box center [229, 107] width 4 height 4
checkbox input "true"
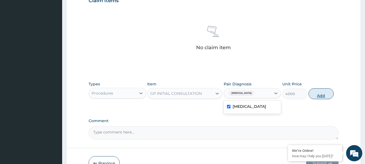
click at [324, 92] on button "Add" at bounding box center [321, 93] width 25 height 11
type input "0"
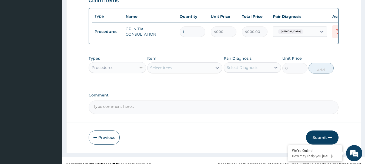
click at [141, 69] on icon at bounding box center [141, 68] width 3 height 2
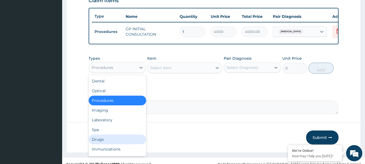
click at [100, 144] on div "Drugs" at bounding box center [118, 140] width 58 height 10
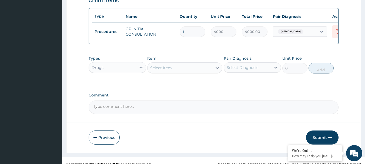
click at [215, 71] on icon at bounding box center [217, 67] width 5 height 5
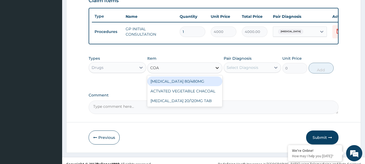
type input "COAR"
click at [205, 85] on div "[MEDICAL_DATA] 80/480MG" at bounding box center [184, 82] width 75 height 10
type input "4500"
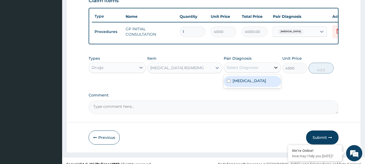
click at [275, 70] on icon at bounding box center [275, 67] width 5 height 5
click at [239, 83] on label "Malaria, unspecified" at bounding box center [250, 80] width 34 height 5
checkbox input "true"
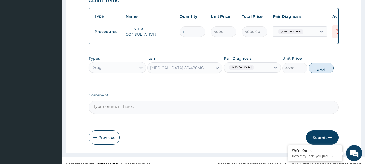
click at [326, 73] on button "Add" at bounding box center [321, 68] width 25 height 11
type input "0"
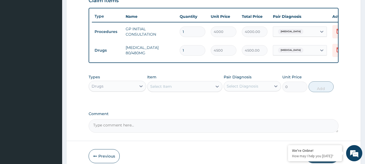
click at [220, 89] on icon at bounding box center [217, 86] width 5 height 5
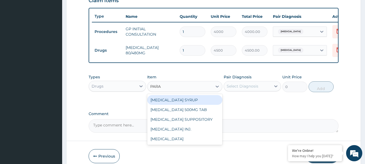
type input "PARAC"
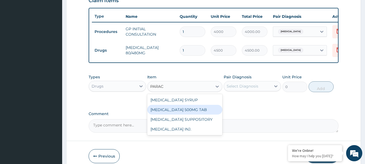
click at [194, 115] on div "[MEDICAL_DATA] 500MG TAB" at bounding box center [184, 110] width 75 height 10
type input "40"
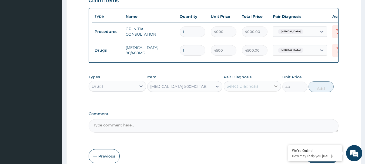
click at [279, 89] on icon at bounding box center [275, 86] width 5 height 5
click at [264, 102] on label "Malaria, unspecified" at bounding box center [250, 99] width 34 height 5
checkbox input "true"
click at [317, 89] on button "Add" at bounding box center [321, 86] width 25 height 11
type input "0"
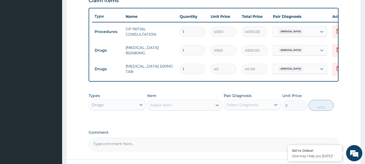
type input "18"
type input "720.00"
type input "18"
click at [195, 45] on input "1" at bounding box center [193, 50] width 26 height 11
type input "0.00"
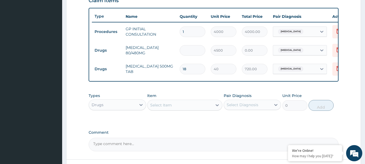
type input "6"
type input "27000.00"
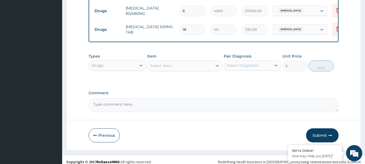
scroll to position [242, 0]
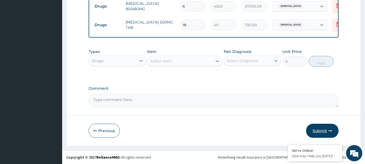
type input "6"
click at [325, 127] on button "Submit" at bounding box center [322, 131] width 32 height 14
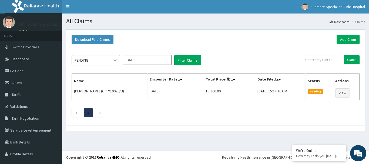
click at [113, 58] on icon at bounding box center [115, 60] width 5 height 5
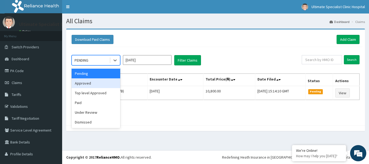
click at [88, 81] on div "Approved" at bounding box center [96, 83] width 49 height 10
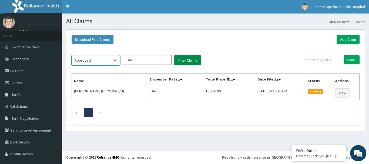
click at [196, 57] on button "Filter Claims" at bounding box center [187, 60] width 27 height 10
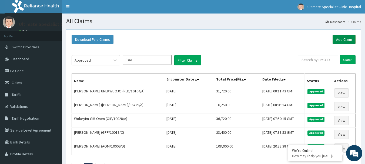
click at [349, 38] on link "Add Claim" at bounding box center [344, 39] width 23 height 9
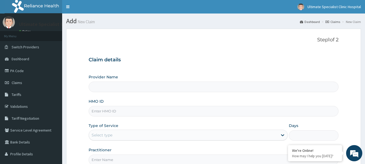
type input "Ultimate Specialist Clinic And Hospital"
click at [108, 110] on input "HMO ID" at bounding box center [214, 111] width 250 height 11
paste input "[PERSON_NAME]/10080/B"
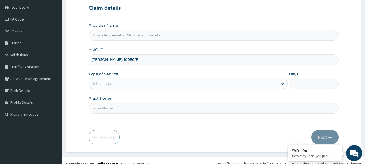
scroll to position [54, 0]
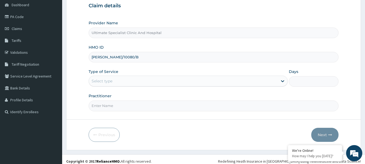
type input "[PERSON_NAME]/10080/B"
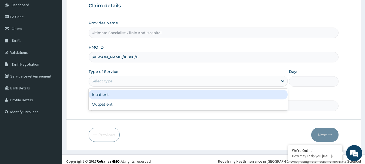
click at [111, 76] on div "Select type" at bounding box center [188, 81] width 199 height 11
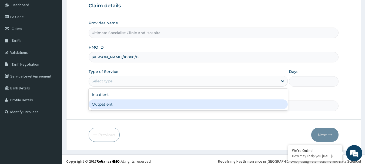
click at [95, 107] on div "Outpatient" at bounding box center [188, 105] width 199 height 10
type input "1"
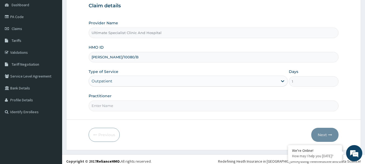
click at [127, 106] on input "Practitioner" at bounding box center [214, 106] width 250 height 11
type input "[PERSON_NAME]"
click at [328, 134] on button "Next" at bounding box center [325, 135] width 27 height 14
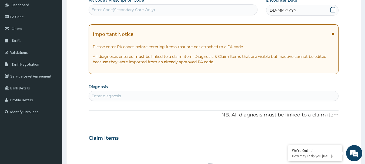
click at [333, 10] on icon at bounding box center [333, 9] width 5 height 5
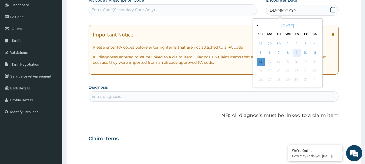
click at [298, 52] on div "9" at bounding box center [297, 53] width 8 height 8
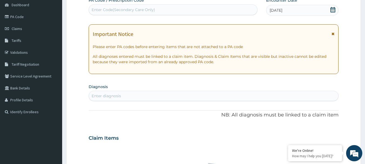
click at [124, 94] on div "Enter diagnosis" at bounding box center [214, 96] width 250 height 9
type input "GASTR"
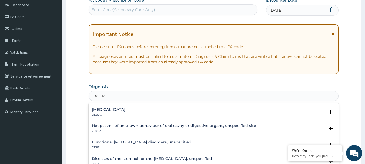
scroll to position [0, 0]
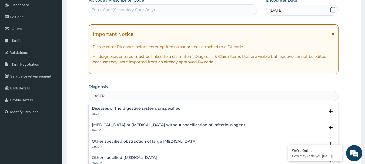
click at [132, 158] on h4 "Other specified [MEDICAL_DATA]" at bounding box center [124, 158] width 65 height 4
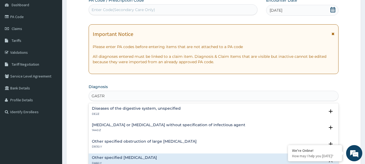
scroll to position [54, 0]
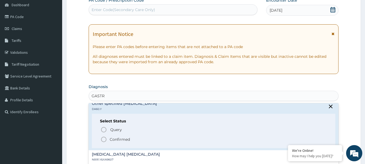
click at [104, 138] on icon "status option filled" at bounding box center [104, 139] width 6 height 6
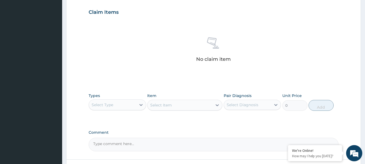
scroll to position [216, 0]
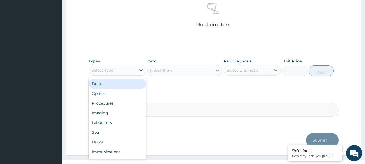
click at [140, 71] on icon at bounding box center [140, 70] width 5 height 5
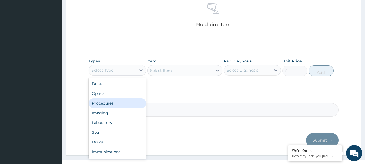
click at [113, 106] on div "Procedures" at bounding box center [118, 103] width 58 height 10
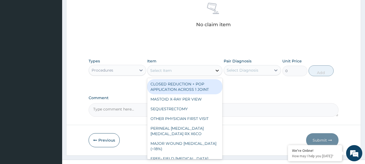
click at [218, 71] on icon at bounding box center [217, 70] width 5 height 5
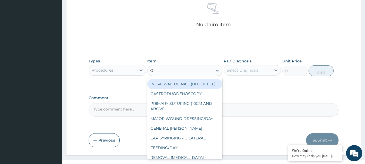
type input "GP"
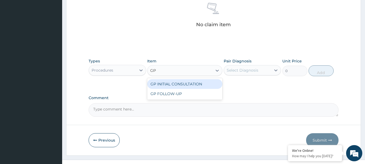
click at [187, 81] on div "GP INITIAL CONSULTATION" at bounding box center [184, 84] width 75 height 10
type input "4000"
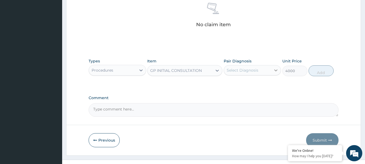
click at [277, 72] on icon at bounding box center [275, 70] width 5 height 5
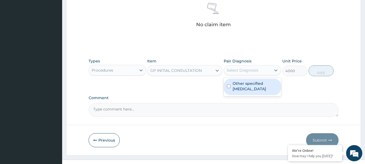
click at [239, 84] on label "Other specified [MEDICAL_DATA]" at bounding box center [255, 86] width 45 height 11
checkbox input "true"
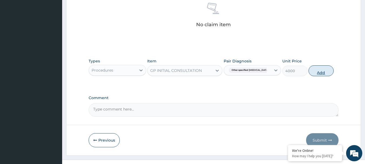
click at [328, 68] on button "Add" at bounding box center [321, 70] width 25 height 11
type input "0"
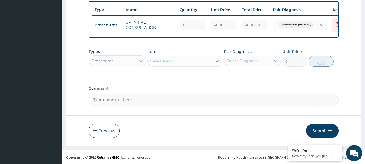
click at [143, 60] on icon at bounding box center [140, 60] width 5 height 5
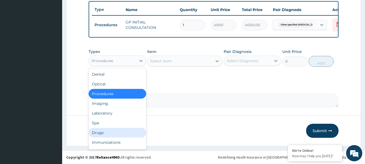
click at [97, 131] on div "Drugs" at bounding box center [118, 133] width 58 height 10
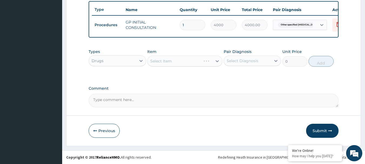
click at [219, 61] on div "Select Item" at bounding box center [184, 61] width 75 height 11
click at [217, 62] on div "Select Item" at bounding box center [184, 61] width 75 height 11
click at [217, 61] on div "Select Item" at bounding box center [184, 61] width 75 height 11
click at [216, 61] on div "Select Item" at bounding box center [184, 61] width 75 height 11
click at [217, 61] on div "Select Item" at bounding box center [184, 61] width 75 height 11
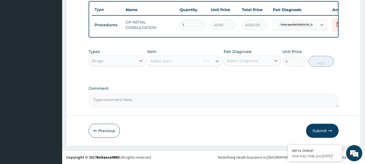
click at [217, 61] on div "Select Item" at bounding box center [184, 61] width 75 height 11
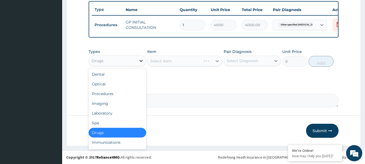
click at [141, 60] on icon at bounding box center [140, 60] width 5 height 5
click at [217, 62] on div "Select Item" at bounding box center [184, 61] width 75 height 11
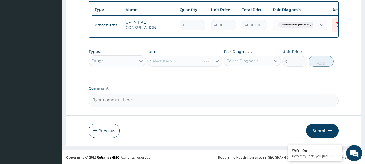
click at [217, 60] on div "Select Item" at bounding box center [184, 61] width 75 height 11
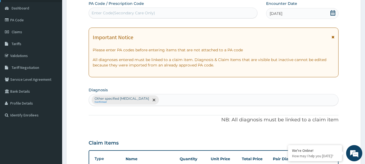
scroll to position [42, 0]
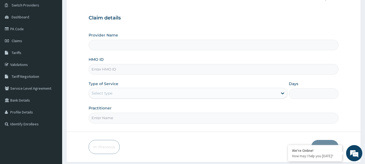
click at [109, 73] on input "HMO ID" at bounding box center [214, 69] width 250 height 11
type input "Ultimate Specialist Clinic And Hospital"
paste input "[PERSON_NAME]/10080/B"
type input "[PERSON_NAME]/10080/B"
drag, startPoint x: 0, startPoint y: 1, endPoint x: 12, endPoint y: 99, distance: 98.9
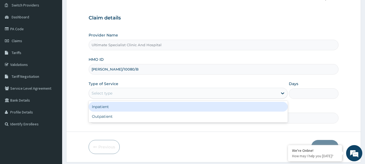
drag, startPoint x: 12, startPoint y: 99, endPoint x: 127, endPoint y: 92, distance: 115.1
click at [127, 92] on div "Select type" at bounding box center [183, 93] width 189 height 9
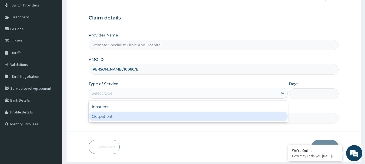
click at [120, 115] on div "Outpatient" at bounding box center [188, 117] width 199 height 10
type input "1"
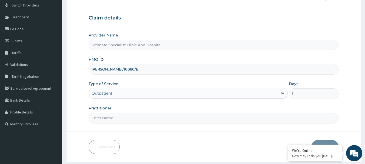
click at [117, 117] on input "Practitioner" at bounding box center [214, 118] width 250 height 11
type input "DR [PERSON_NAME]"
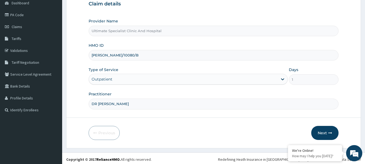
scroll to position [58, 0]
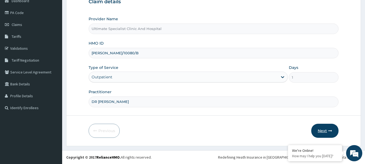
click at [320, 128] on button "Next" at bounding box center [325, 131] width 27 height 14
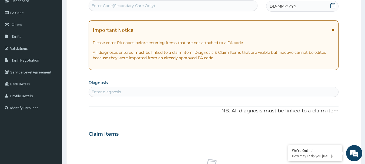
click at [331, 5] on icon at bounding box center [333, 5] width 5 height 5
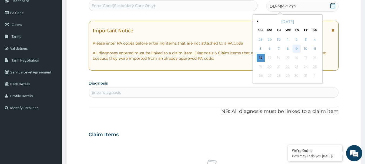
click at [299, 49] on div "9" at bounding box center [297, 49] width 8 height 8
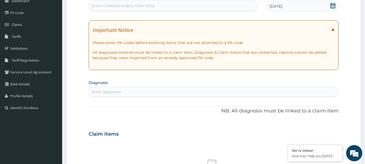
click at [120, 90] on div "Enter diagnosis" at bounding box center [106, 91] width 29 height 5
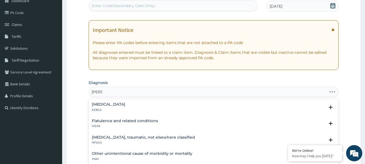
type input "GASTR"
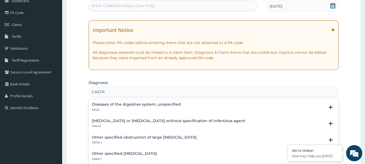
click at [110, 152] on h4 "Other specified [MEDICAL_DATA]" at bounding box center [124, 154] width 65 height 4
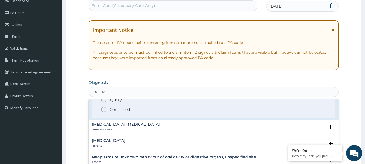
scroll to position [54, 0]
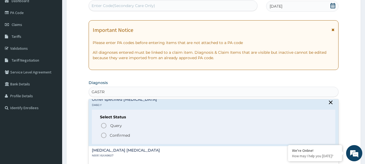
click at [105, 135] on icon "status option filled" at bounding box center [104, 135] width 6 height 6
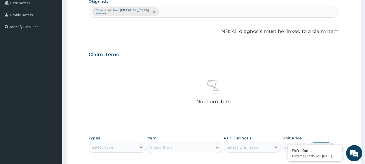
scroll to position [166, 0]
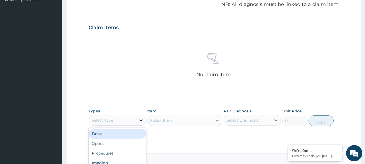
click at [142, 120] on icon at bounding box center [141, 121] width 3 height 2
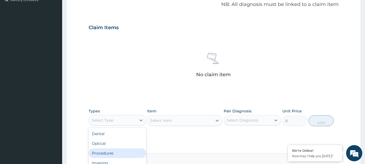
click at [106, 153] on div "Procedures" at bounding box center [118, 153] width 58 height 10
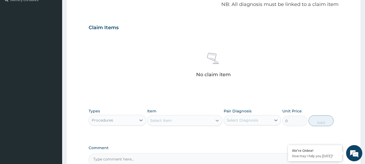
click at [216, 122] on icon at bounding box center [217, 120] width 5 height 5
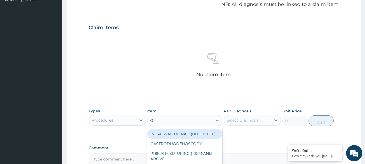
type input "GP"
click at [200, 135] on div "GP INITIAL CONSULTATION" at bounding box center [184, 134] width 75 height 10
type input "4000"
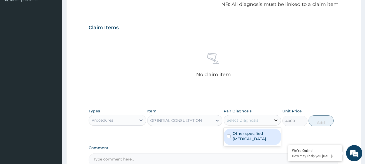
click at [275, 120] on icon at bounding box center [276, 121] width 3 height 2
click at [229, 136] on input "checkbox" at bounding box center [229, 137] width 4 height 4
checkbox input "true"
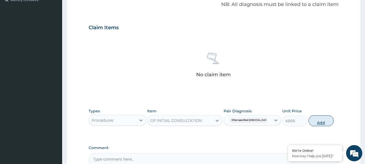
click at [326, 120] on button "Add" at bounding box center [321, 120] width 25 height 11
type input "0"
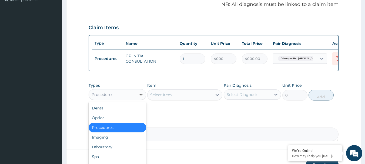
click at [139, 97] on icon at bounding box center [140, 94] width 5 height 5
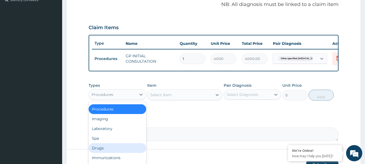
click at [103, 152] on div "Drugs" at bounding box center [118, 148] width 58 height 10
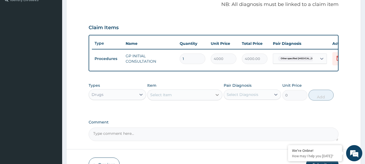
click at [219, 98] on icon at bounding box center [217, 94] width 5 height 5
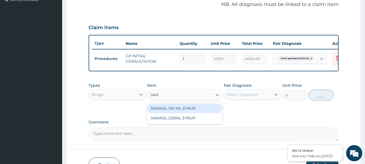
type input "JAWA"
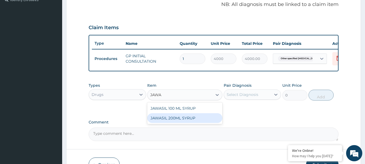
click at [168, 123] on div "JAWASIL 200ML SYRUP" at bounding box center [184, 118] width 75 height 10
type input "3500"
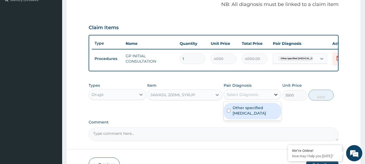
click at [275, 97] on icon at bounding box center [275, 94] width 5 height 5
click at [237, 113] on label "Other specified gastric ulcer" at bounding box center [255, 110] width 45 height 11
checkbox input "true"
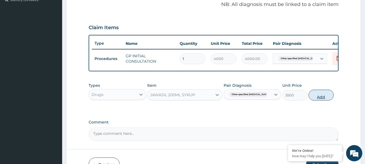
click at [322, 100] on button "Add" at bounding box center [321, 95] width 25 height 11
type input "0"
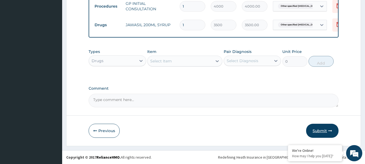
click at [319, 127] on button "Submit" at bounding box center [322, 131] width 32 height 14
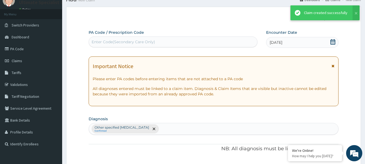
scroll to position [223, 0]
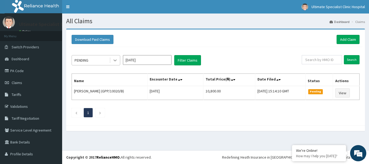
click at [115, 62] on icon at bounding box center [115, 60] width 5 height 5
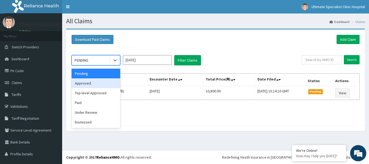
click at [92, 88] on div "Approved" at bounding box center [96, 83] width 49 height 10
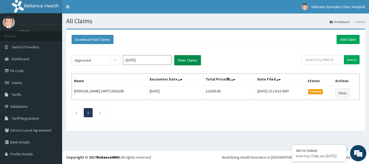
click at [188, 57] on button "Filter Claims" at bounding box center [187, 60] width 27 height 10
